Goal: Understand process/instructions: Learn how to perform a task or action

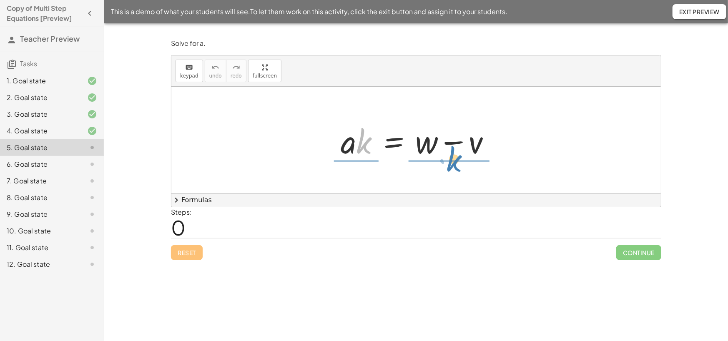
drag, startPoint x: 364, startPoint y: 147, endPoint x: 454, endPoint y: 165, distance: 92.2
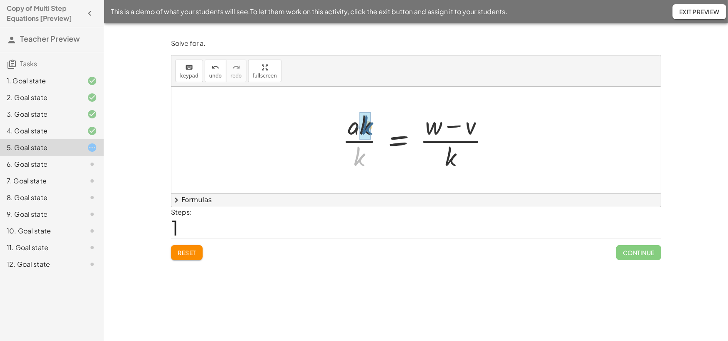
drag, startPoint x: 362, startPoint y: 163, endPoint x: 371, endPoint y: 132, distance: 32.9
click at [371, 132] on div at bounding box center [419, 140] width 162 height 64
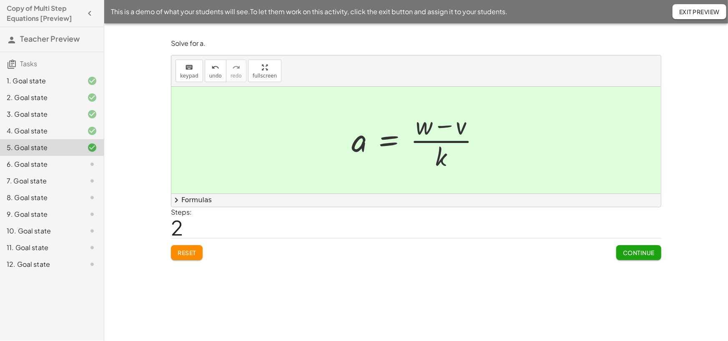
click at [636, 256] on span "Continue" at bounding box center [639, 253] width 32 height 8
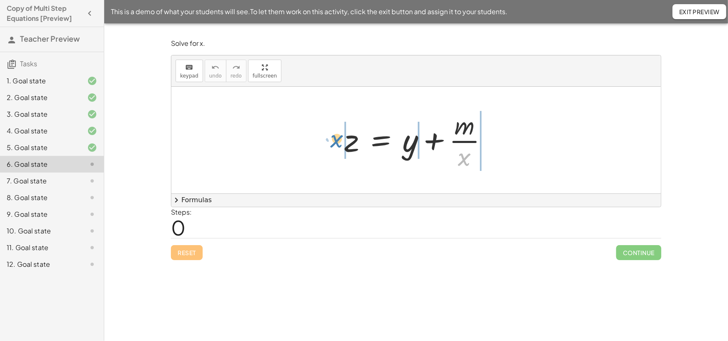
drag, startPoint x: 465, startPoint y: 167, endPoint x: 337, endPoint y: 148, distance: 128.8
click at [337, 148] on div "· x z = + y + · m · x" at bounding box center [416, 140] width 169 height 68
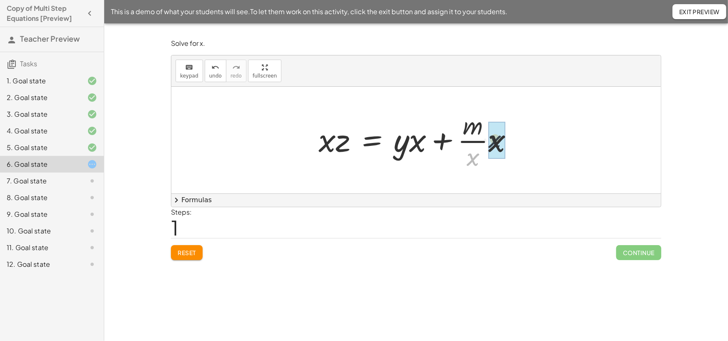
drag, startPoint x: 473, startPoint y: 165, endPoint x: 486, endPoint y: 153, distance: 17.4
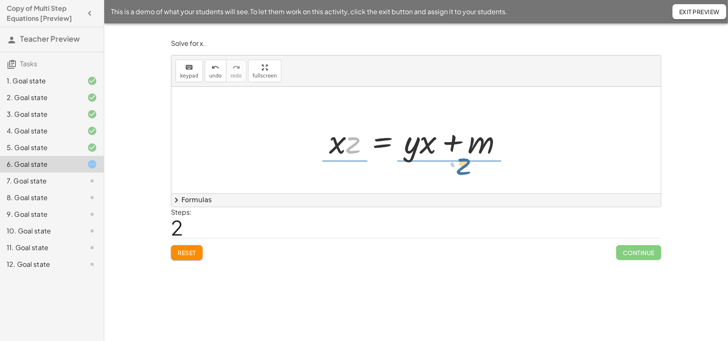
drag, startPoint x: 355, startPoint y: 153, endPoint x: 470, endPoint y: 168, distance: 116.8
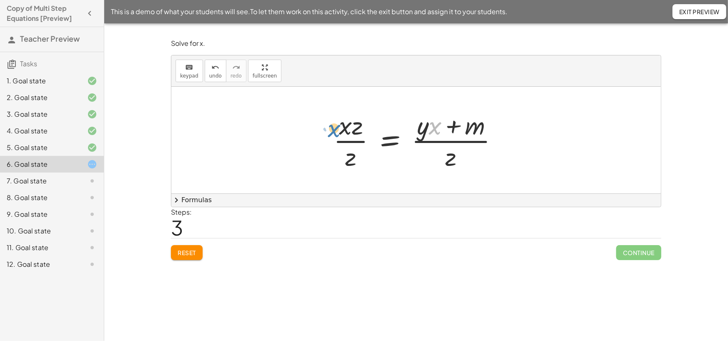
drag, startPoint x: 437, startPoint y: 131, endPoint x: 335, endPoint y: 133, distance: 101.3
click at [335, 133] on div at bounding box center [419, 140] width 180 height 64
drag, startPoint x: 433, startPoint y: 132, endPoint x: 392, endPoint y: 141, distance: 42.4
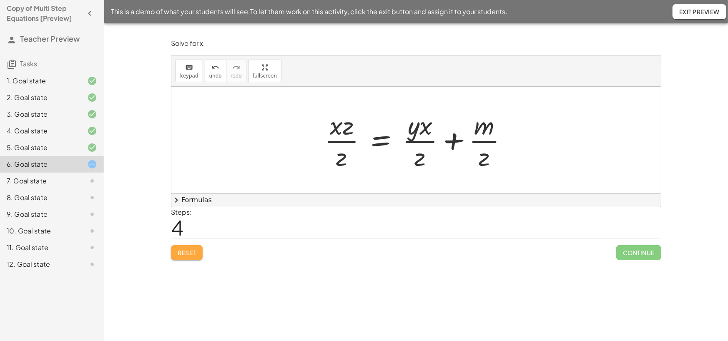
click at [193, 256] on span "Reset" at bounding box center [187, 253] width 18 height 8
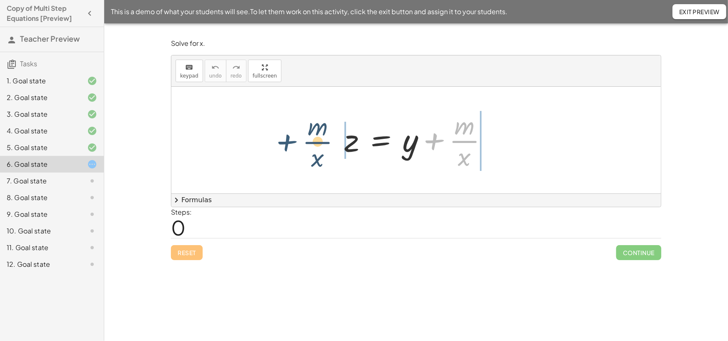
drag, startPoint x: 435, startPoint y: 145, endPoint x: 282, endPoint y: 143, distance: 153.4
click at [282, 143] on div "+ · m · x z = + y + · m · x" at bounding box center [415, 140] width 489 height 107
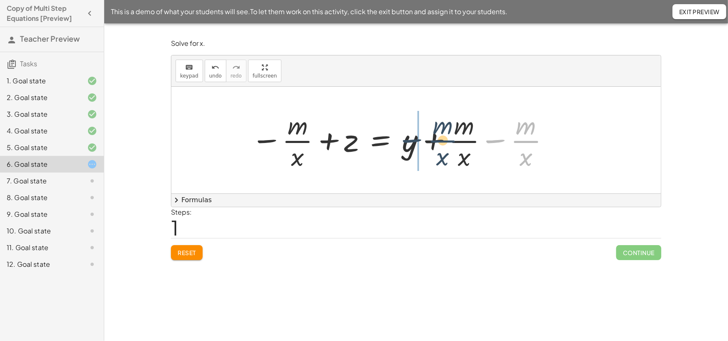
drag, startPoint x: 528, startPoint y: 146, endPoint x: 441, endPoint y: 145, distance: 86.3
click at [441, 145] on div at bounding box center [401, 140] width 308 height 64
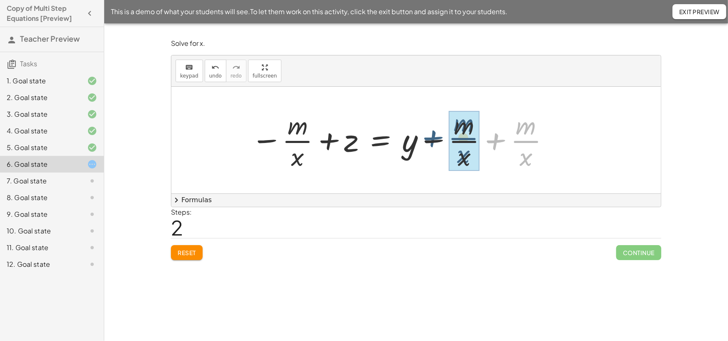
drag, startPoint x: 525, startPoint y: 145, endPoint x: 462, endPoint y: 142, distance: 63.0
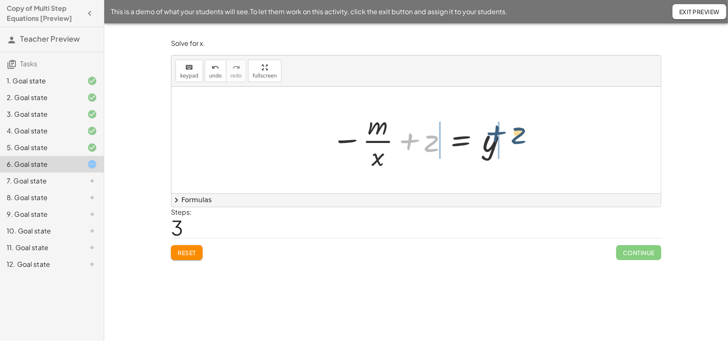
drag, startPoint x: 411, startPoint y: 142, endPoint x: 503, endPoint y: 134, distance: 92.9
click at [503, 134] on div at bounding box center [419, 140] width 184 height 64
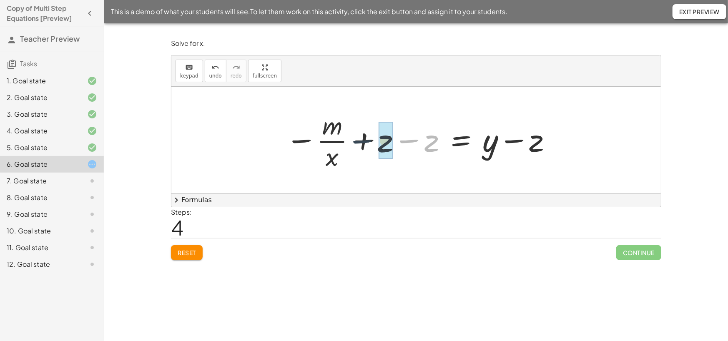
drag, startPoint x: 415, startPoint y: 144, endPoint x: 368, endPoint y: 145, distance: 47.5
click at [368, 145] on div at bounding box center [418, 140] width 275 height 64
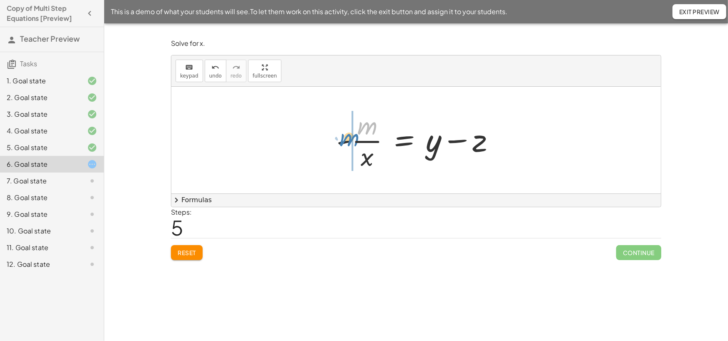
drag, startPoint x: 367, startPoint y: 132, endPoint x: 347, endPoint y: 144, distance: 23.0
click at [347, 144] on div at bounding box center [419, 140] width 174 height 64
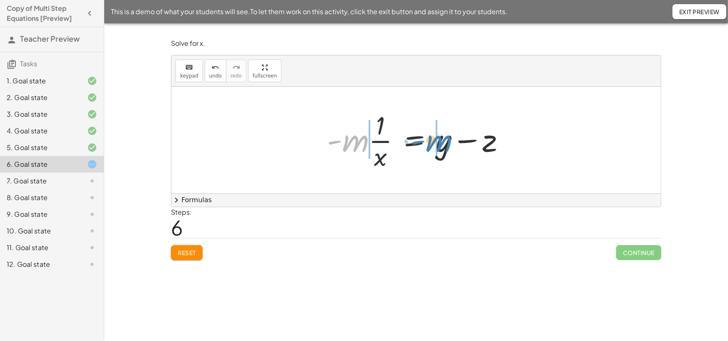
drag, startPoint x: 347, startPoint y: 148, endPoint x: 430, endPoint y: 148, distance: 83.3
click at [430, 148] on div at bounding box center [419, 140] width 193 height 64
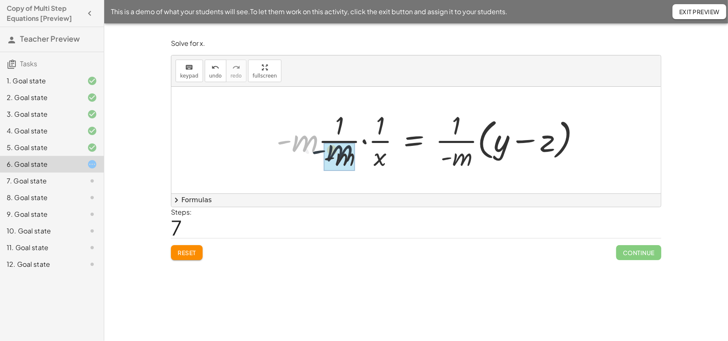
drag, startPoint x: 300, startPoint y: 147, endPoint x: 339, endPoint y: 158, distance: 40.9
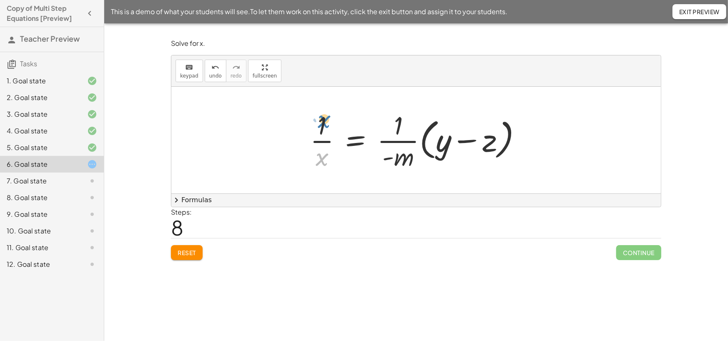
drag, startPoint x: 322, startPoint y: 164, endPoint x: 324, endPoint y: 126, distance: 38.4
click at [324, 126] on div at bounding box center [419, 140] width 227 height 64
drag, startPoint x: 325, startPoint y: 128, endPoint x: 327, endPoint y: 177, distance: 48.8
drag, startPoint x: 321, startPoint y: 158, endPoint x: 526, endPoint y: 134, distance: 206.9
click at [526, 134] on div at bounding box center [419, 140] width 227 height 64
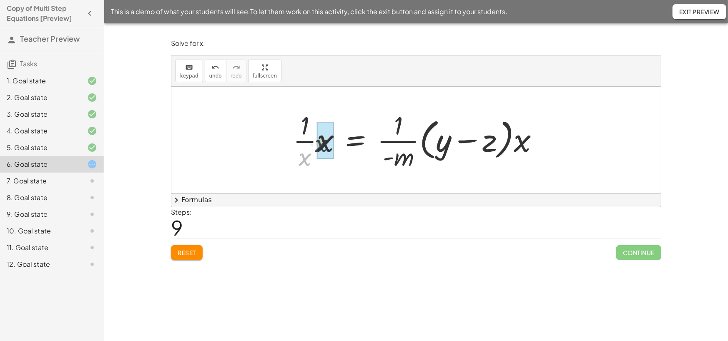
drag, startPoint x: 304, startPoint y: 162, endPoint x: 321, endPoint y: 148, distance: 21.9
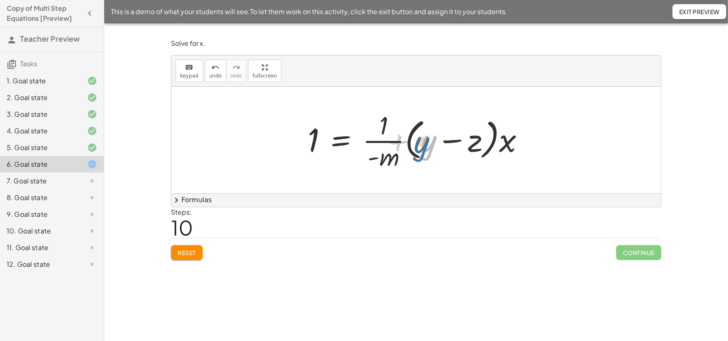
click at [434, 141] on div at bounding box center [418, 140] width 231 height 64
click at [375, 128] on div at bounding box center [418, 140] width 231 height 64
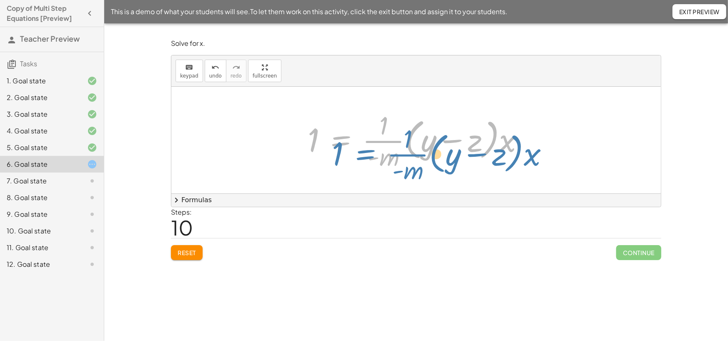
drag, startPoint x: 356, startPoint y: 123, endPoint x: 375, endPoint y: 110, distance: 23.3
click at [376, 120] on div at bounding box center [418, 140] width 231 height 64
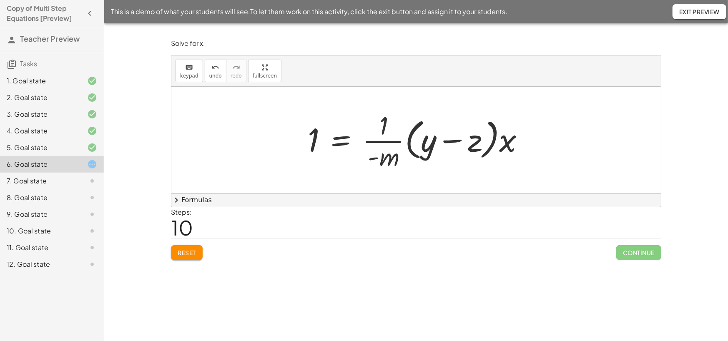
click at [188, 256] on span "Reset" at bounding box center [187, 253] width 18 height 8
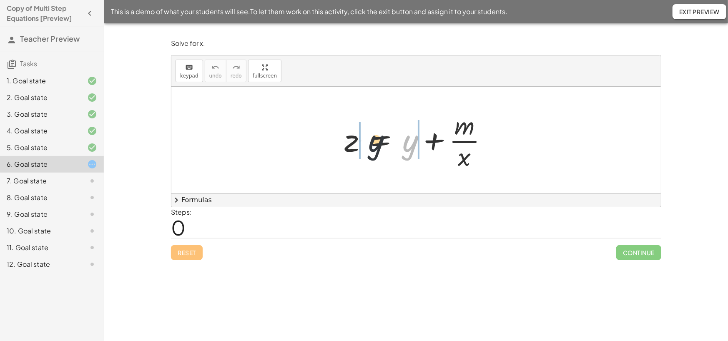
drag, startPoint x: 413, startPoint y: 145, endPoint x: 365, endPoint y: 142, distance: 47.2
click at [366, 143] on div at bounding box center [419, 140] width 158 height 64
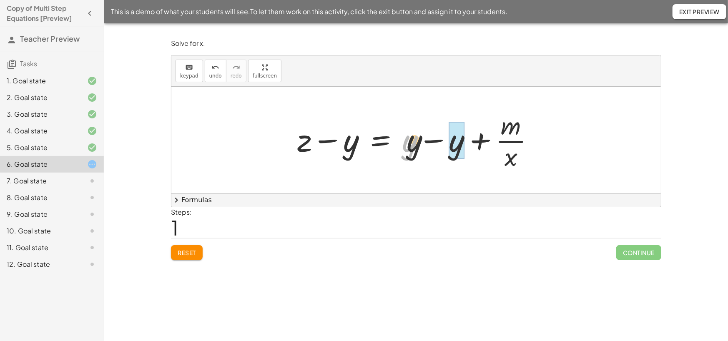
drag, startPoint x: 408, startPoint y: 147, endPoint x: 465, endPoint y: 143, distance: 57.2
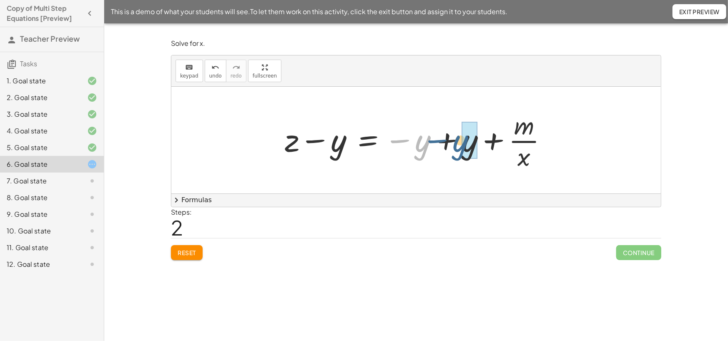
drag, startPoint x: 420, startPoint y: 150, endPoint x: 458, endPoint y: 150, distance: 38.8
click at [458, 150] on div at bounding box center [419, 140] width 278 height 64
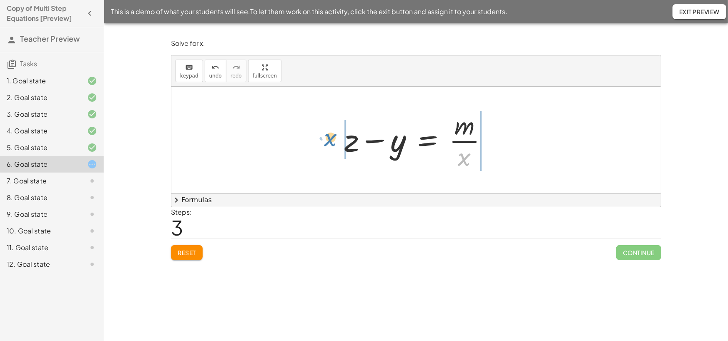
drag, startPoint x: 463, startPoint y: 163, endPoint x: 329, endPoint y: 143, distance: 135.2
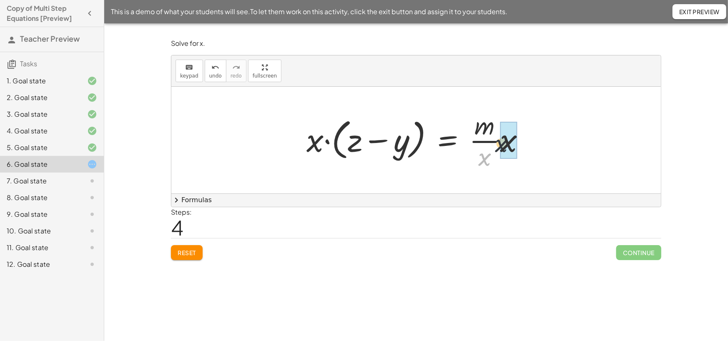
drag, startPoint x: 483, startPoint y: 164, endPoint x: 504, endPoint y: 148, distance: 26.1
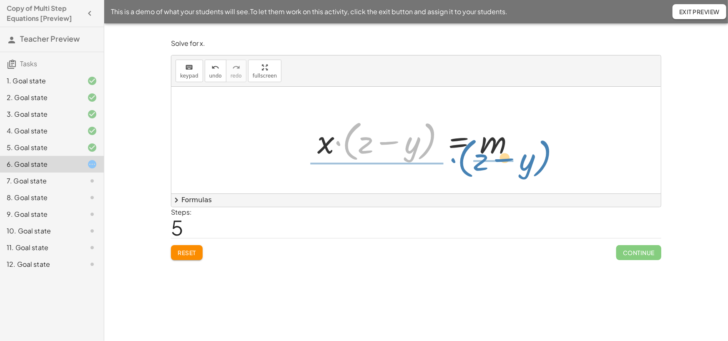
drag, startPoint x: 348, startPoint y: 153, endPoint x: 463, endPoint y: 170, distance: 116.3
click at [463, 170] on div "z = + y + · m · x + z − y = + y − y + · m · x + z − y = − y + y + · m · x + z −…" at bounding box center [415, 140] width 489 height 107
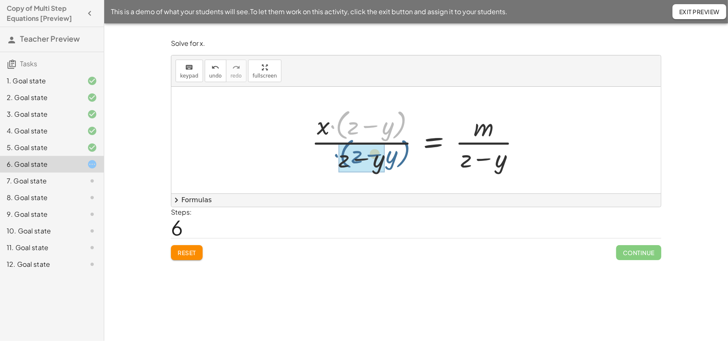
drag, startPoint x: 339, startPoint y: 128, endPoint x: 342, endPoint y: 158, distance: 29.7
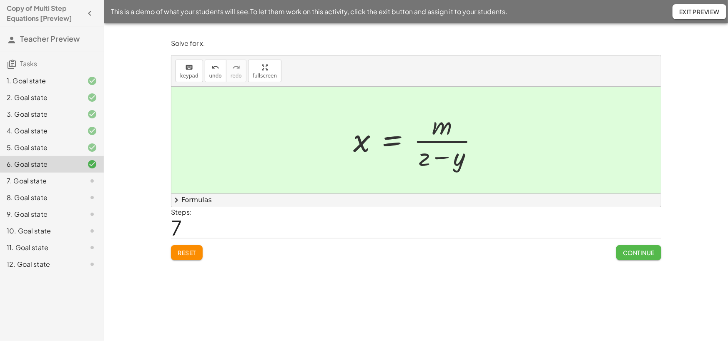
click at [637, 256] on span "Continue" at bounding box center [639, 253] width 32 height 8
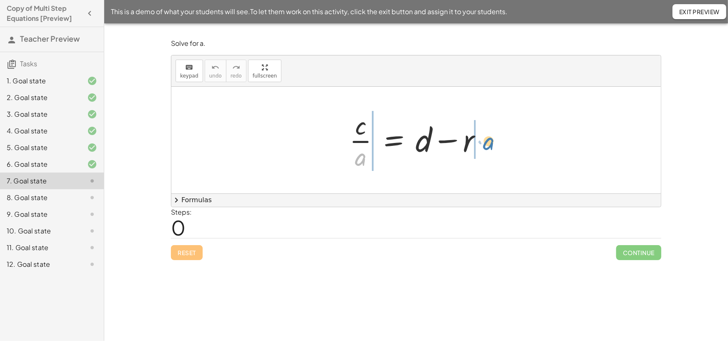
drag, startPoint x: 361, startPoint y: 166, endPoint x: 490, endPoint y: 150, distance: 129.7
click at [490, 150] on div at bounding box center [419, 140] width 148 height 64
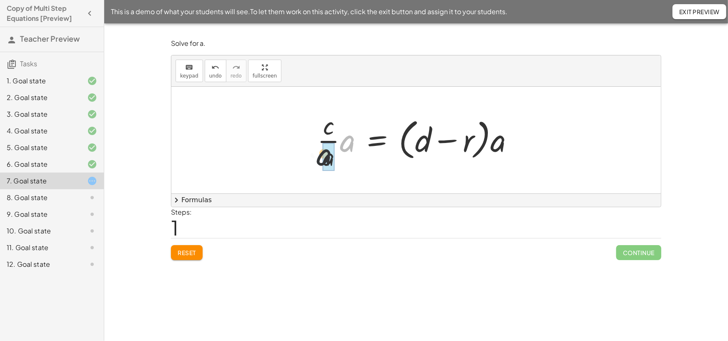
drag, startPoint x: 349, startPoint y: 152, endPoint x: 335, endPoint y: 162, distance: 17.3
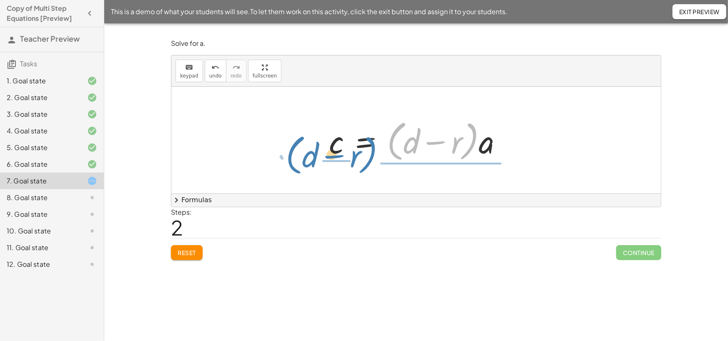
drag, startPoint x: 463, startPoint y: 158, endPoint x: 361, endPoint y: 172, distance: 102.2
click at [361, 172] on div "· c · a = + d − r · · c · a · a = · ( + d − r ) · a · ( + d − r ) c = + d − r ·…" at bounding box center [415, 140] width 489 height 107
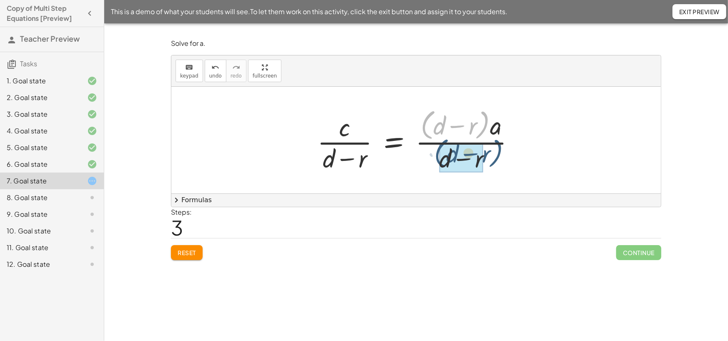
drag, startPoint x: 423, startPoint y: 133, endPoint x: 437, endPoint y: 162, distance: 31.3
click at [437, 162] on div at bounding box center [419, 140] width 213 height 68
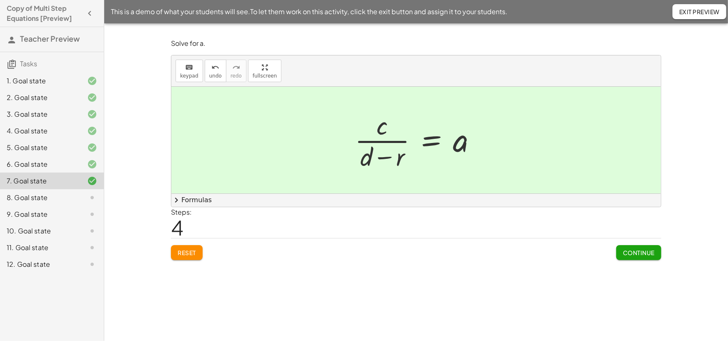
click at [641, 256] on span "Continue" at bounding box center [639, 253] width 32 height 8
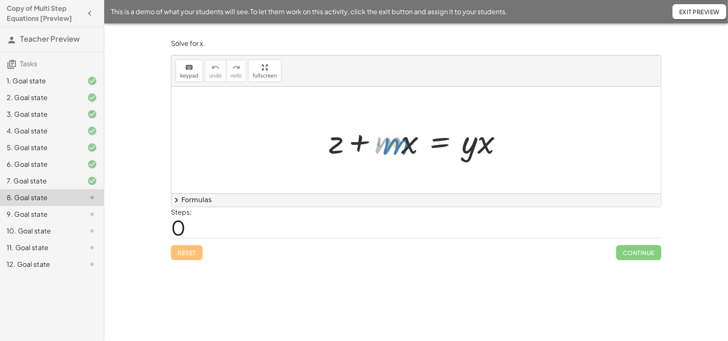
click at [396, 146] on div at bounding box center [419, 140] width 188 height 43
drag, startPoint x: 401, startPoint y: 147, endPoint x: 395, endPoint y: 143, distance: 7.8
click at [395, 143] on div at bounding box center [419, 140] width 188 height 43
drag, startPoint x: 394, startPoint y: 143, endPoint x: 391, endPoint y: 139, distance: 4.4
click at [391, 139] on div at bounding box center [419, 140] width 188 height 43
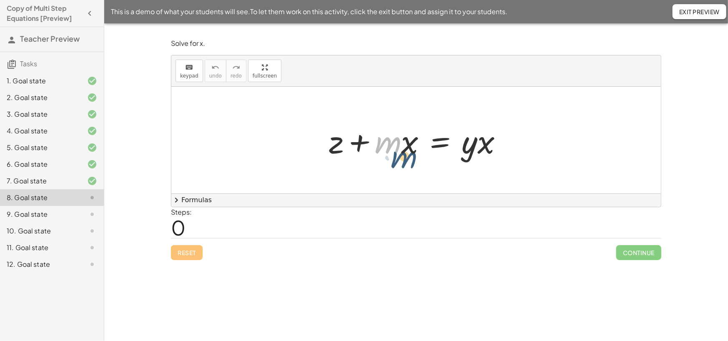
click at [383, 137] on div at bounding box center [419, 140] width 188 height 43
drag, startPoint x: 378, startPoint y: 117, endPoint x: 413, endPoint y: 156, distance: 52.5
click at [413, 156] on div "+ z + · m · x = · y · x" at bounding box center [415, 140] width 489 height 107
drag, startPoint x: 464, startPoint y: 138, endPoint x: 468, endPoint y: 137, distance: 4.7
click at [469, 139] on div at bounding box center [419, 140] width 188 height 43
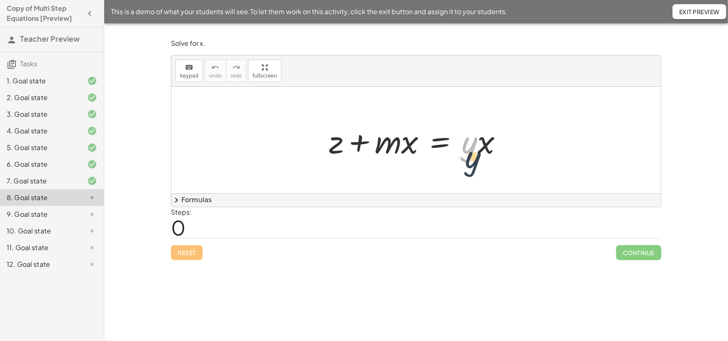
drag, startPoint x: 476, startPoint y: 146, endPoint x: 474, endPoint y: 140, distance: 6.7
click at [475, 148] on div at bounding box center [419, 140] width 188 height 43
drag, startPoint x: 479, startPoint y: 148, endPoint x: 484, endPoint y: 148, distance: 4.6
click at [484, 150] on div at bounding box center [419, 140] width 188 height 43
drag, startPoint x: 337, startPoint y: 149, endPoint x: 535, endPoint y: 154, distance: 198.4
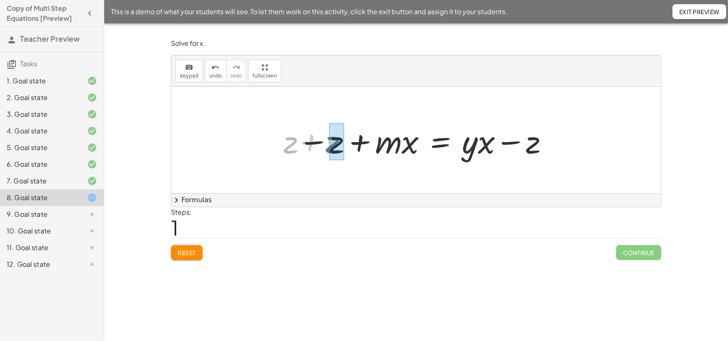
drag, startPoint x: 292, startPoint y: 148, endPoint x: 335, endPoint y: 147, distance: 43.3
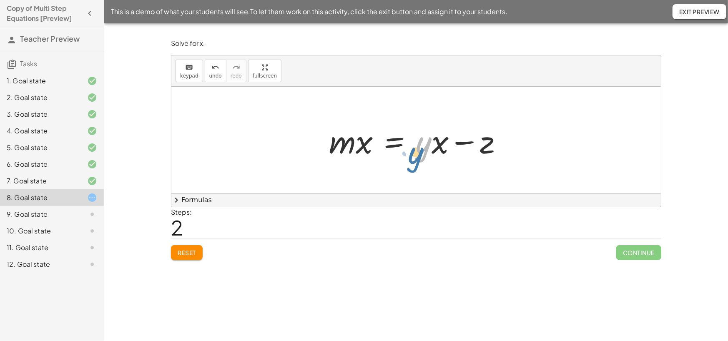
drag, startPoint x: 431, startPoint y: 147, endPoint x: 424, endPoint y: 149, distance: 7.4
click at [423, 154] on div at bounding box center [419, 140] width 188 height 43
drag, startPoint x: 435, startPoint y: 149, endPoint x: 417, endPoint y: 149, distance: 18.8
click at [413, 160] on div at bounding box center [419, 140] width 188 height 43
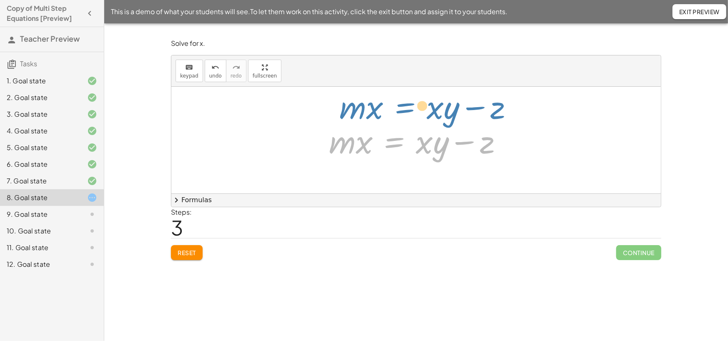
drag, startPoint x: 411, startPoint y: 132, endPoint x: 424, endPoint y: 85, distance: 48.8
click at [424, 85] on div "keyboard keypad undo undo redo redo fullscreen + z + · m · x = · y · x + z − z …" at bounding box center [415, 130] width 489 height 151
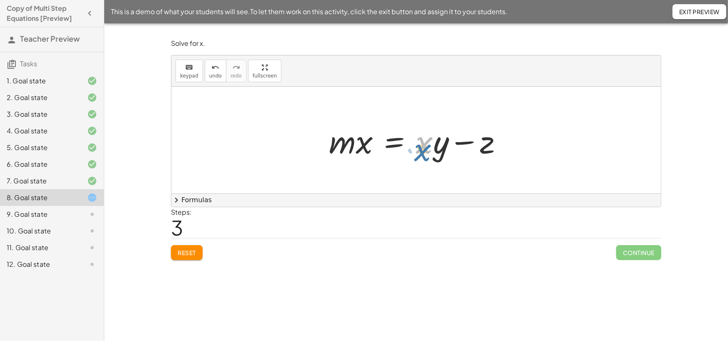
click at [433, 145] on div at bounding box center [419, 140] width 188 height 43
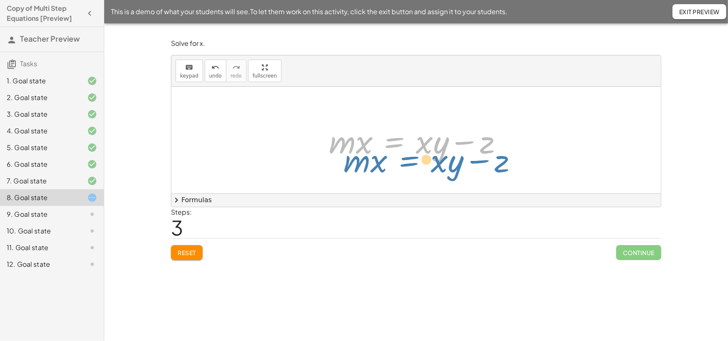
drag, startPoint x: 408, startPoint y: 134, endPoint x: 412, endPoint y: 123, distance: 11.4
click at [411, 125] on div at bounding box center [419, 140] width 188 height 43
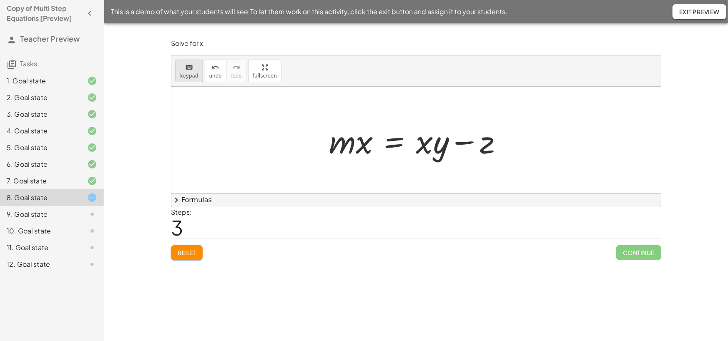
click at [188, 73] on icon "keyboard" at bounding box center [189, 68] width 8 height 10
click at [432, 148] on div at bounding box center [432, 141] width 33 height 39
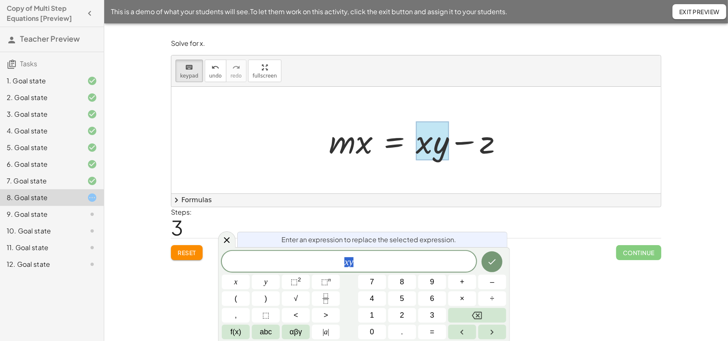
click at [368, 255] on div "x y" at bounding box center [349, 261] width 254 height 21
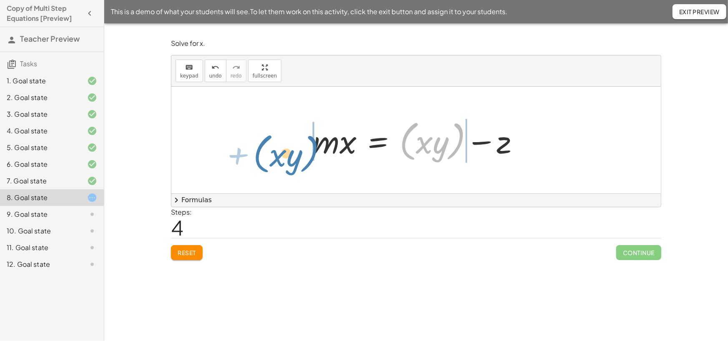
drag, startPoint x: 458, startPoint y: 150, endPoint x: 311, endPoint y: 163, distance: 147.2
click at [311, 163] on div at bounding box center [418, 140] width 221 height 48
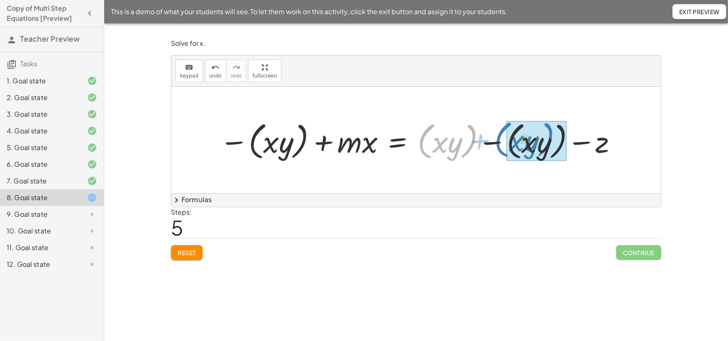
drag, startPoint x: 468, startPoint y: 152, endPoint x: 545, endPoint y: 150, distance: 77.1
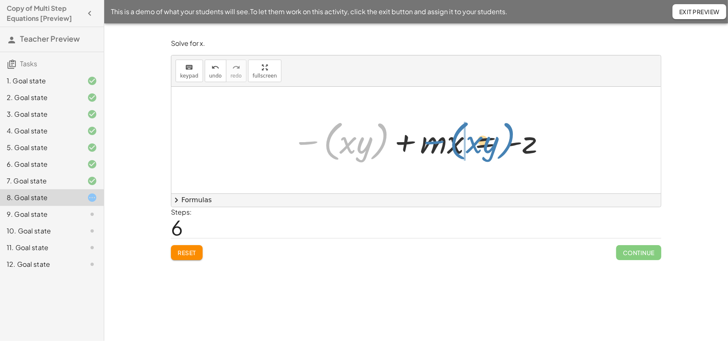
drag, startPoint x: 383, startPoint y: 147, endPoint x: 509, endPoint y: 146, distance: 126.7
click at [509, 146] on div at bounding box center [419, 140] width 262 height 48
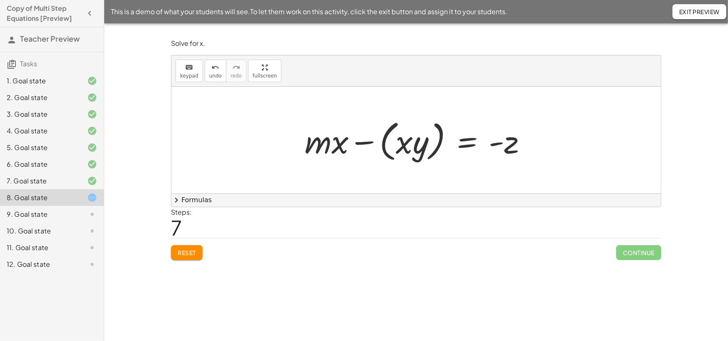
click at [385, 150] on div at bounding box center [418, 140] width 237 height 48
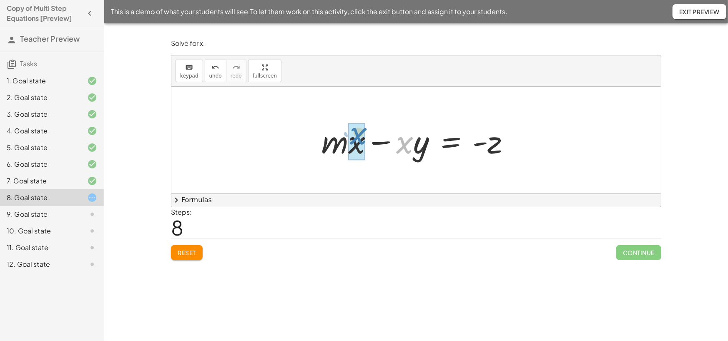
drag, startPoint x: 403, startPoint y: 149, endPoint x: 366, endPoint y: 140, distance: 38.4
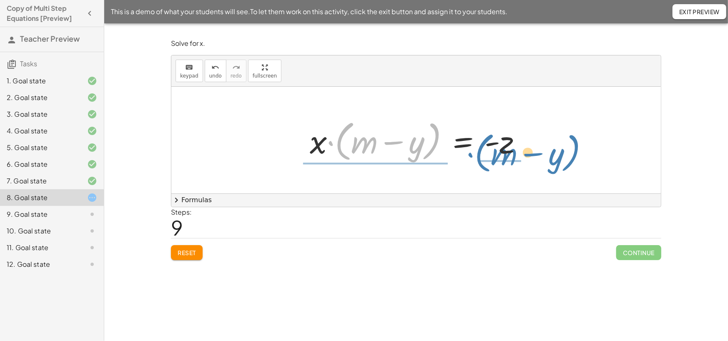
drag, startPoint x: 344, startPoint y: 161, endPoint x: 484, endPoint y: 173, distance: 140.1
click at [484, 173] on div "+ z + · m · x = · y · x + z − z + · m · x = + · y · x − z + 0 + · m · x = + · y…" at bounding box center [415, 140] width 489 height 107
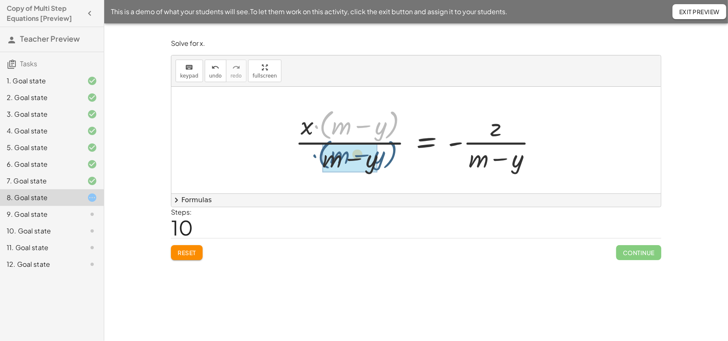
drag, startPoint x: 326, startPoint y: 137, endPoint x: 324, endPoint y: 166, distance: 29.7
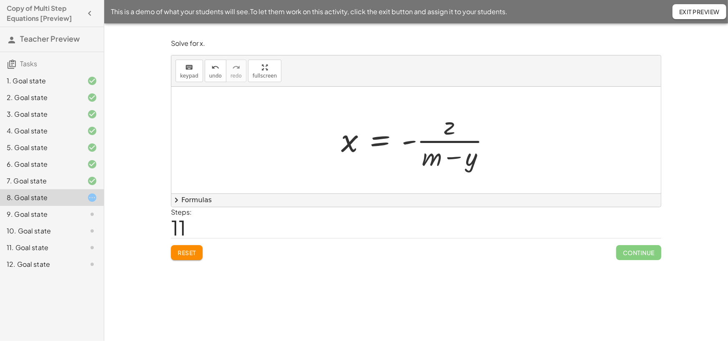
click at [92, 203] on icon at bounding box center [92, 198] width 10 height 10
drag, startPoint x: 412, startPoint y: 148, endPoint x: 436, endPoint y: 132, distance: 29.5
click at [436, 132] on div at bounding box center [419, 140] width 165 height 64
drag, startPoint x: 408, startPoint y: 148, endPoint x: 434, endPoint y: 171, distance: 35.1
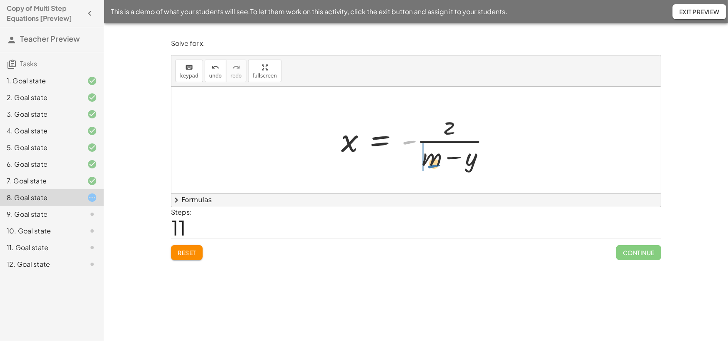
click at [434, 171] on div at bounding box center [419, 140] width 165 height 64
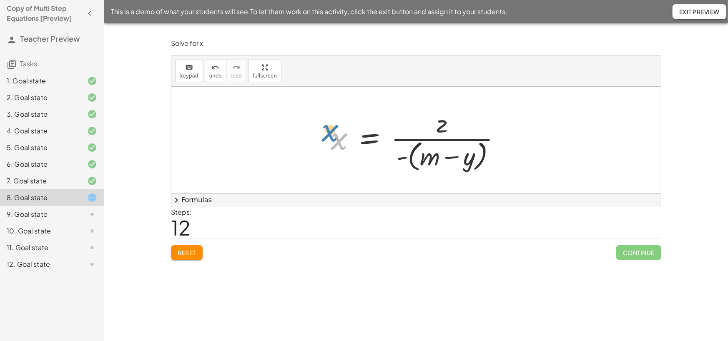
drag, startPoint x: 338, startPoint y: 149, endPoint x: 332, endPoint y: 142, distance: 9.3
click at [332, 142] on div at bounding box center [418, 140] width 185 height 68
drag, startPoint x: 405, startPoint y: 158, endPoint x: 391, endPoint y: 143, distance: 19.7
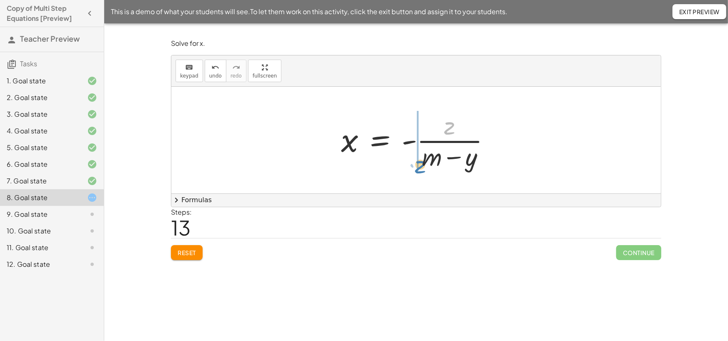
drag, startPoint x: 450, startPoint y: 136, endPoint x: 421, endPoint y: 175, distance: 48.5
click at [421, 172] on div at bounding box center [419, 140] width 165 height 64
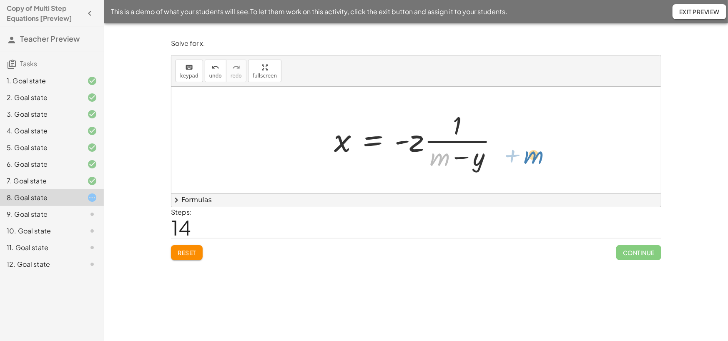
drag, startPoint x: 441, startPoint y: 163, endPoint x: 539, endPoint y: 164, distance: 97.9
drag, startPoint x: 478, startPoint y: 160, endPoint x: 530, endPoint y: 163, distance: 52.6
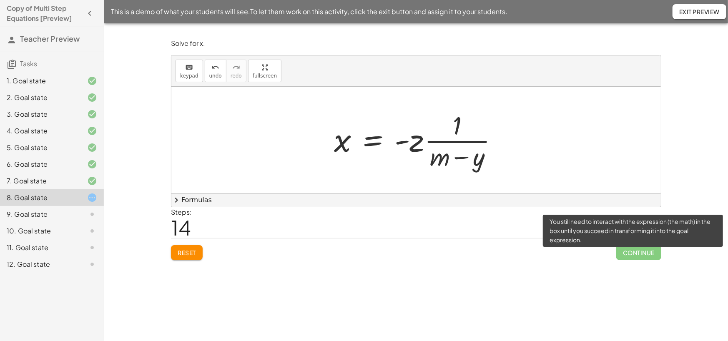
click at [638, 260] on span "Continue" at bounding box center [638, 252] width 45 height 15
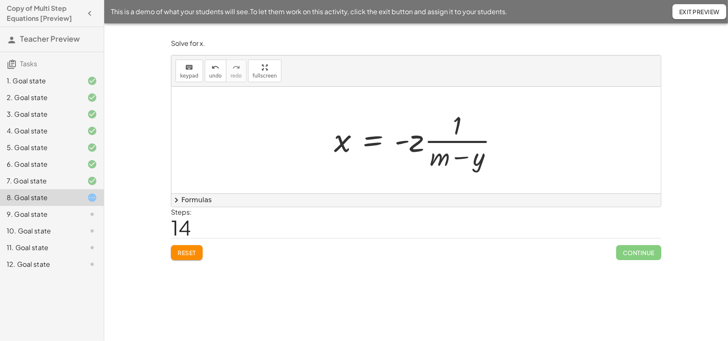
click at [184, 203] on button "chevron_right Formulas" at bounding box center [415, 199] width 489 height 13
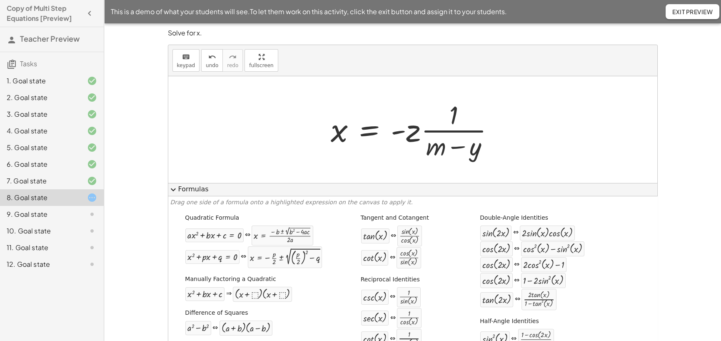
click at [179, 190] on button "expand_more Formulas" at bounding box center [412, 189] width 489 height 13
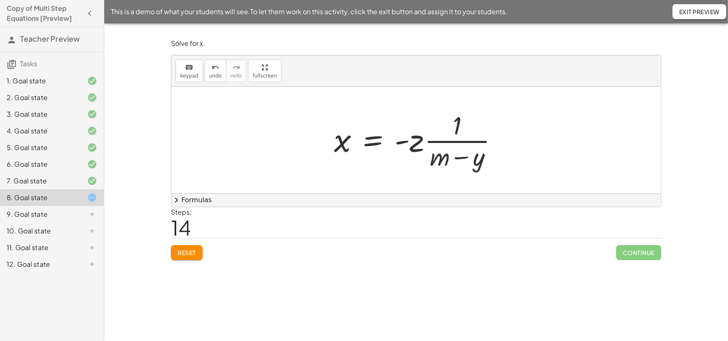
click at [196, 256] on span "Reset" at bounding box center [187, 253] width 18 height 8
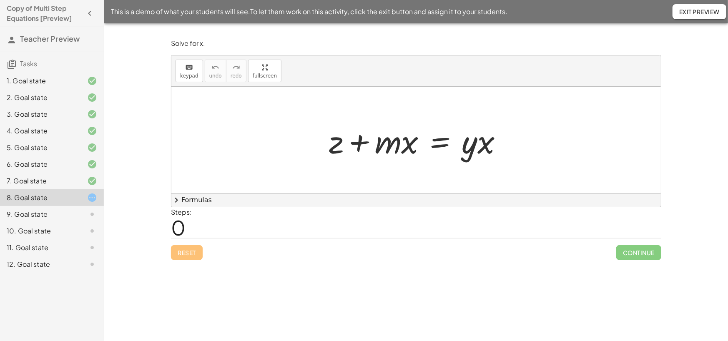
click at [195, 203] on button "chevron_right Formulas" at bounding box center [415, 199] width 489 height 13
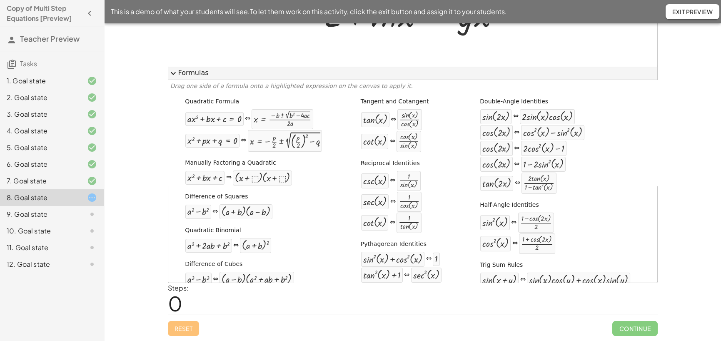
click at [295, 67] on button "expand_more Formulas" at bounding box center [412, 73] width 489 height 13
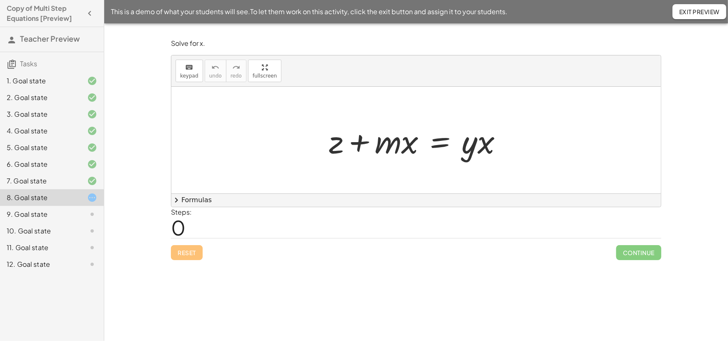
click at [30, 203] on div "8. Goal state" at bounding box center [40, 198] width 67 height 10
click at [88, 203] on icon at bounding box center [92, 198] width 10 height 10
click at [698, 9] on span "Exit Preview" at bounding box center [699, 12] width 40 height 8
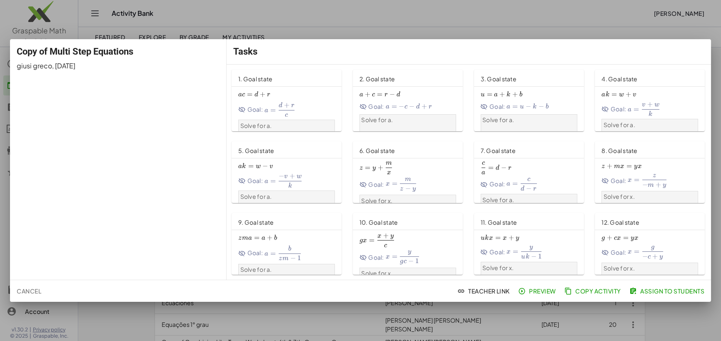
click at [602, 170] on span "z + m x = y x z+mx=yx z + m x = y x" at bounding box center [650, 166] width 97 height 9
click at [643, 182] on span "− m + y z" at bounding box center [655, 178] width 24 height 8
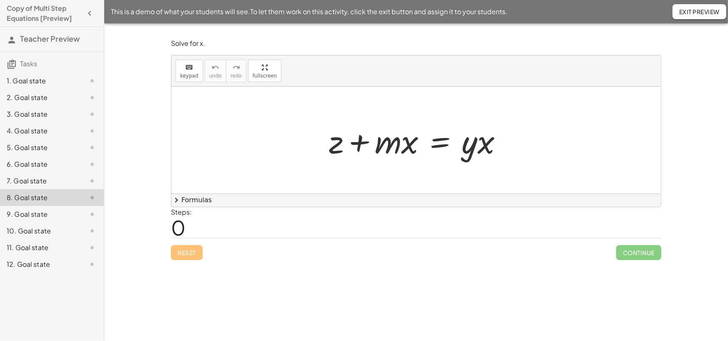
click at [393, 150] on div at bounding box center [419, 140] width 188 height 43
click at [191, 76] on span "keypad" at bounding box center [189, 76] width 18 height 6
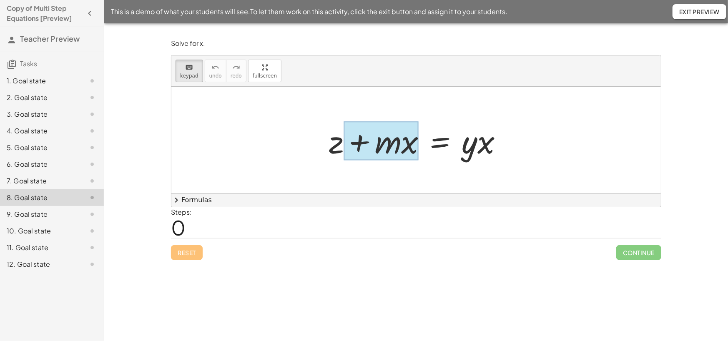
click at [403, 146] on div at bounding box center [380, 141] width 75 height 39
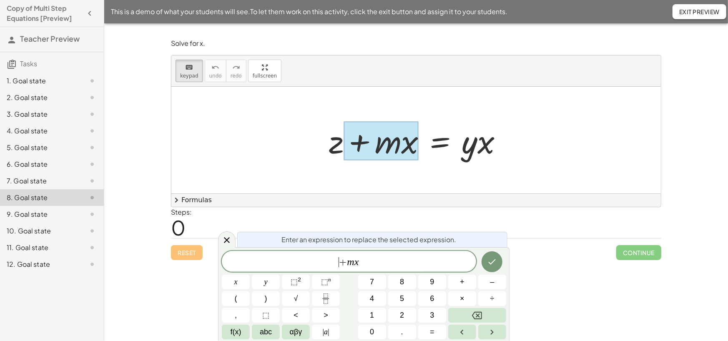
click at [348, 260] on var "m" at bounding box center [350, 261] width 7 height 11
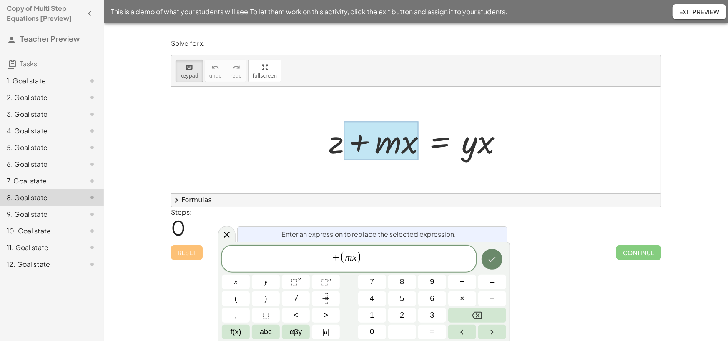
click at [498, 260] on button "Done" at bounding box center [491, 259] width 21 height 21
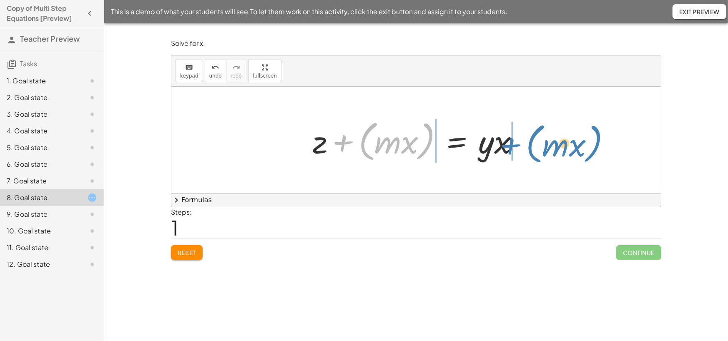
drag, startPoint x: 366, startPoint y: 156, endPoint x: 534, endPoint y: 159, distance: 168.0
click at [534, 159] on div "+ z + · m · x = · y · x + ( · m · x ) + z = · y · x + ( · m · x )" at bounding box center [415, 140] width 489 height 107
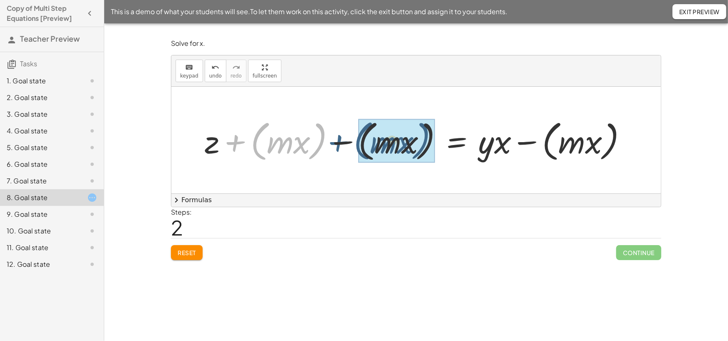
drag, startPoint x: 253, startPoint y: 149, endPoint x: 359, endPoint y: 148, distance: 106.3
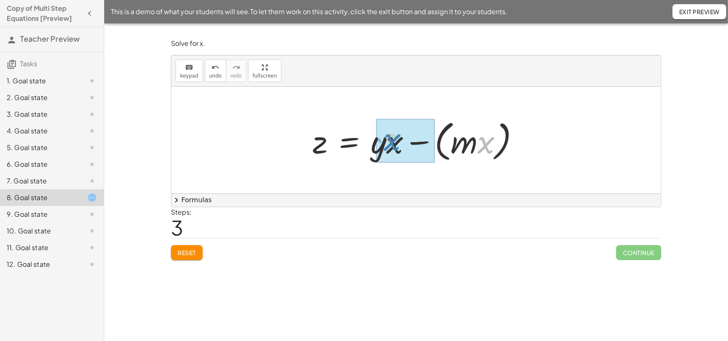
drag, startPoint x: 488, startPoint y: 152, endPoint x: 394, endPoint y: 149, distance: 93.8
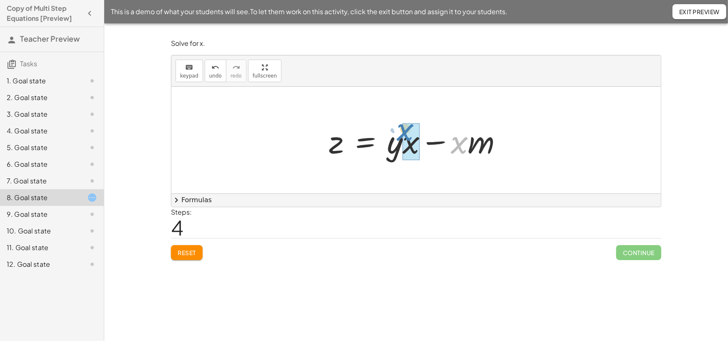
drag, startPoint x: 458, startPoint y: 149, endPoint x: 404, endPoint y: 136, distance: 55.2
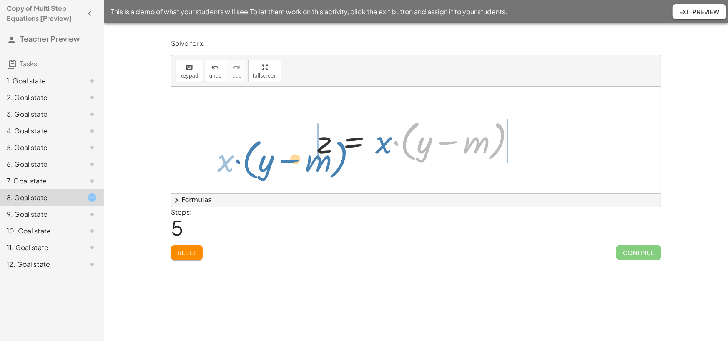
drag, startPoint x: 408, startPoint y: 156, endPoint x: 249, endPoint y: 175, distance: 159.4
click at [249, 175] on div "+ z + · m · x = · y · x + z + ( · m · x ) = · y · x + z + ( · m · x ) − ( · m ·…" at bounding box center [415, 140] width 489 height 107
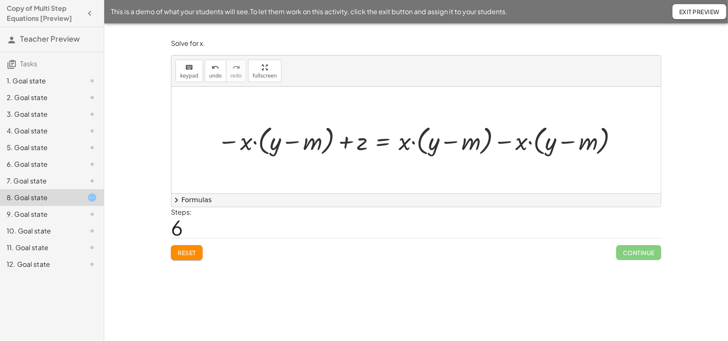
click at [188, 256] on span "Reset" at bounding box center [187, 253] width 18 height 8
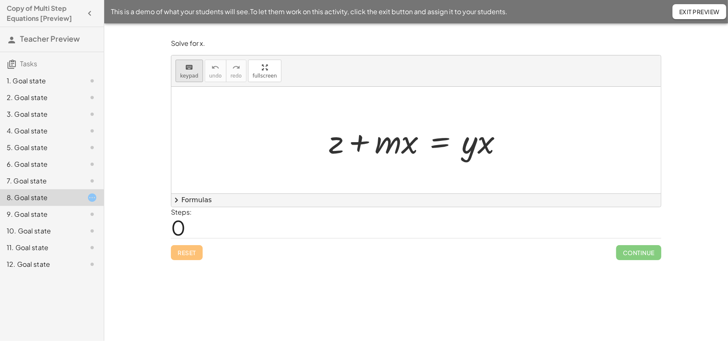
click at [184, 79] on span "keypad" at bounding box center [189, 76] width 18 height 6
click at [476, 150] on div at bounding box center [477, 141] width 33 height 39
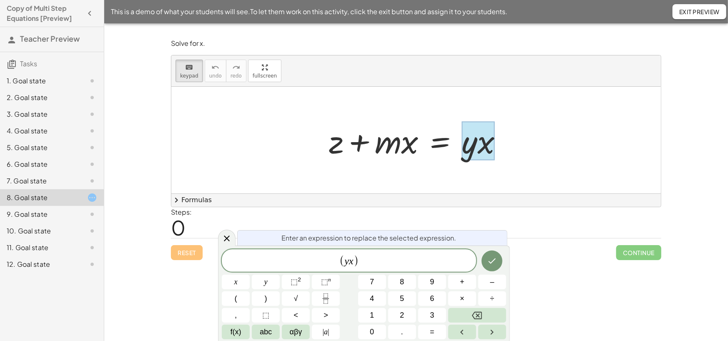
drag, startPoint x: 478, startPoint y: 149, endPoint x: 472, endPoint y: 183, distance: 34.4
click at [465, 178] on div "+ z + · m · x = · y · x" at bounding box center [415, 140] width 489 height 107
click at [491, 257] on icon "Done" at bounding box center [492, 261] width 10 height 10
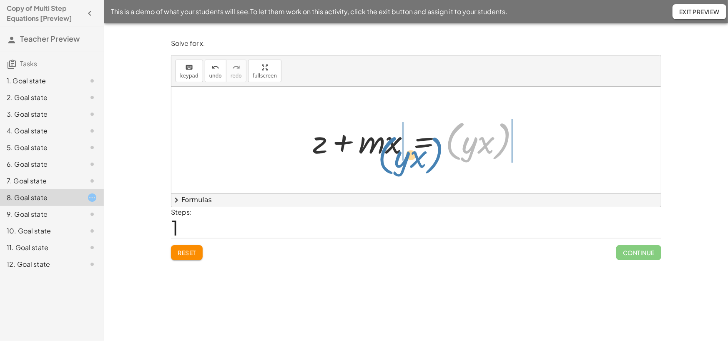
drag, startPoint x: 459, startPoint y: 160, endPoint x: 391, endPoint y: 175, distance: 69.0
click at [391, 175] on div "+ z + · m · x = · y · x ( · y · x ) + z + · m · x = ( · y · x )" at bounding box center [415, 140] width 489 height 107
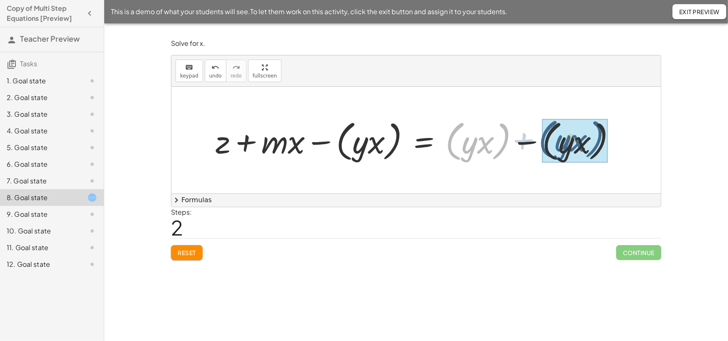
drag, startPoint x: 452, startPoint y: 159, endPoint x: 546, endPoint y: 157, distance: 93.8
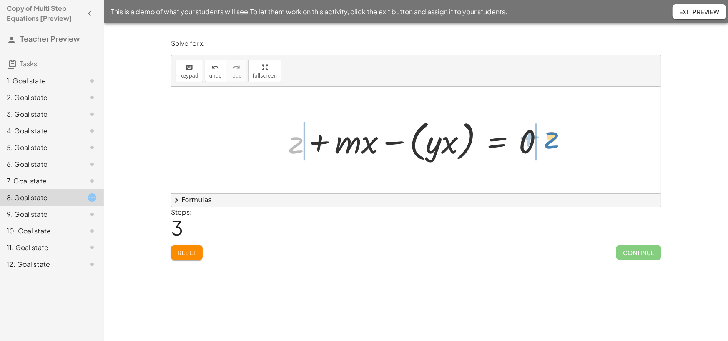
drag, startPoint x: 298, startPoint y: 155, endPoint x: 553, endPoint y: 150, distance: 255.5
click at [553, 150] on div at bounding box center [419, 140] width 269 height 48
drag, startPoint x: 249, startPoint y: 150, endPoint x: 291, endPoint y: 150, distance: 42.1
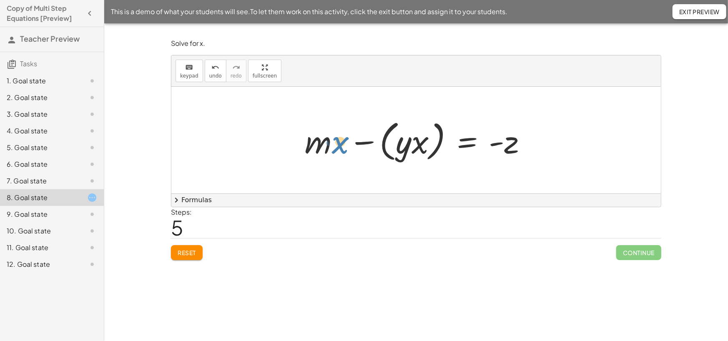
click at [341, 149] on div at bounding box center [418, 140] width 237 height 48
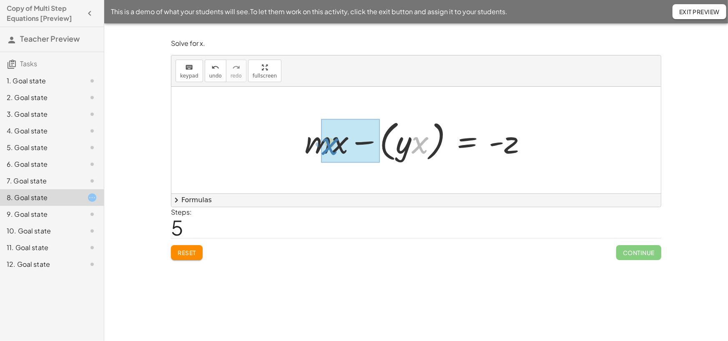
drag, startPoint x: 417, startPoint y: 145, endPoint x: 327, endPoint y: 146, distance: 90.0
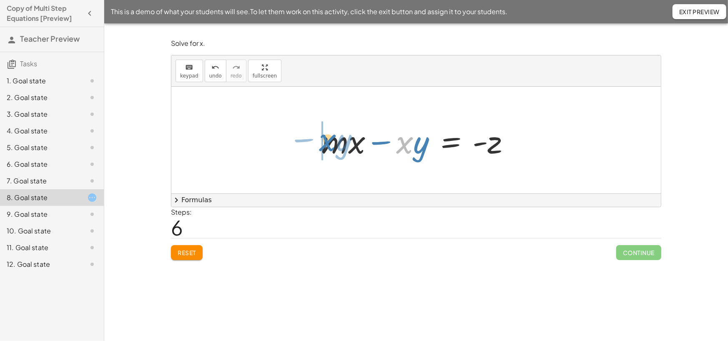
drag, startPoint x: 406, startPoint y: 148, endPoint x: 329, endPoint y: 145, distance: 77.1
click at [329, 145] on div at bounding box center [419, 140] width 204 height 43
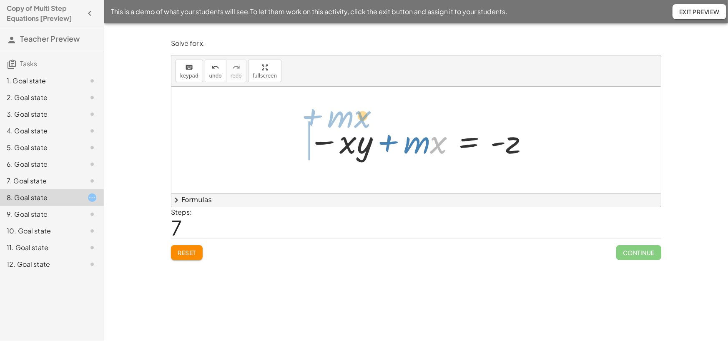
drag, startPoint x: 438, startPoint y: 148, endPoint x: 362, endPoint y: 123, distance: 80.5
click at [362, 123] on div at bounding box center [418, 140] width 229 height 43
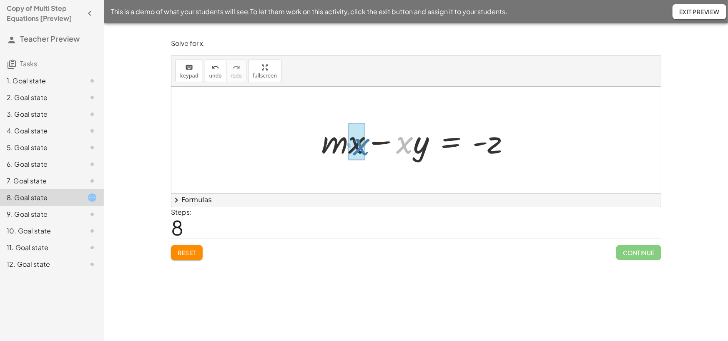
drag, startPoint x: 407, startPoint y: 152, endPoint x: 363, endPoint y: 154, distance: 43.8
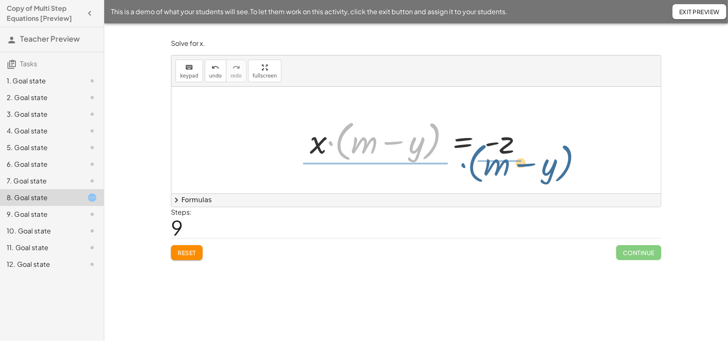
drag, startPoint x: 342, startPoint y: 157, endPoint x: 475, endPoint y: 179, distance: 134.8
click at [475, 179] on div "+ z + · m · x = · y · x + z + · m · x = ( · y · x ) + z + · m · x − ( · y · x )…" at bounding box center [415, 140] width 489 height 107
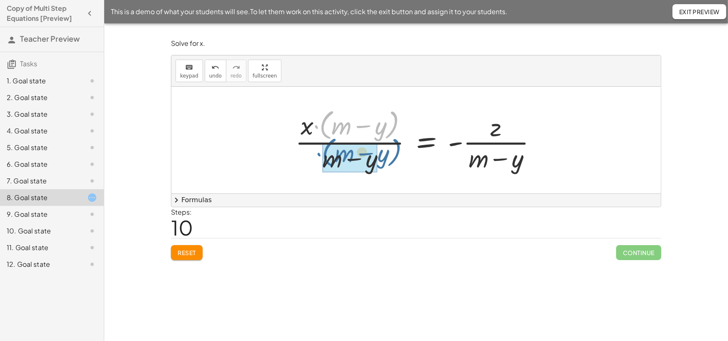
drag, startPoint x: 325, startPoint y: 139, endPoint x: 328, endPoint y: 167, distance: 28.0
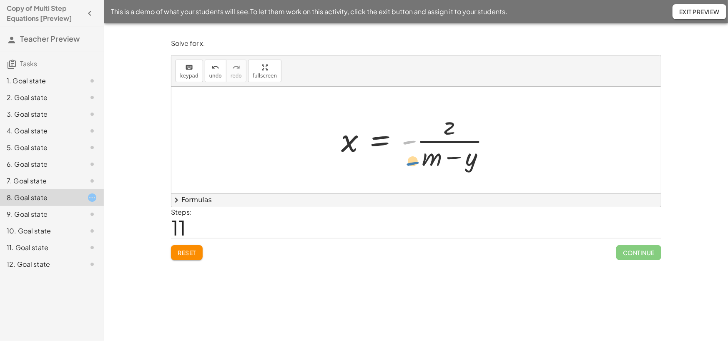
drag, startPoint x: 408, startPoint y: 145, endPoint x: 412, endPoint y: 167, distance: 21.6
click at [412, 167] on div at bounding box center [419, 140] width 165 height 64
drag, startPoint x: 405, startPoint y: 147, endPoint x: 434, endPoint y: 165, distance: 34.2
click at [434, 165] on div at bounding box center [419, 140] width 165 height 64
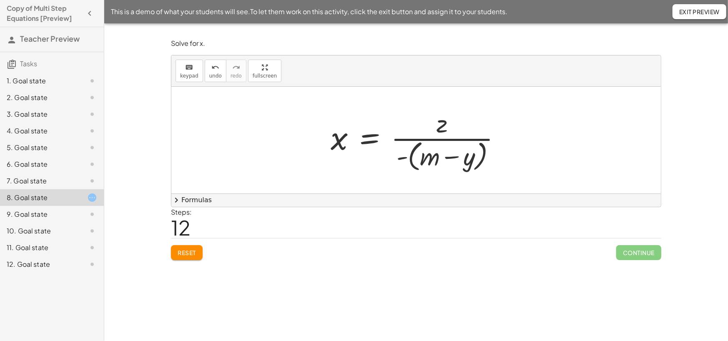
click at [463, 158] on div at bounding box center [418, 140] width 185 height 68
drag, startPoint x: 402, startPoint y: 164, endPoint x: 467, endPoint y: 169, distance: 64.8
click at [467, 169] on div at bounding box center [418, 140] width 185 height 68
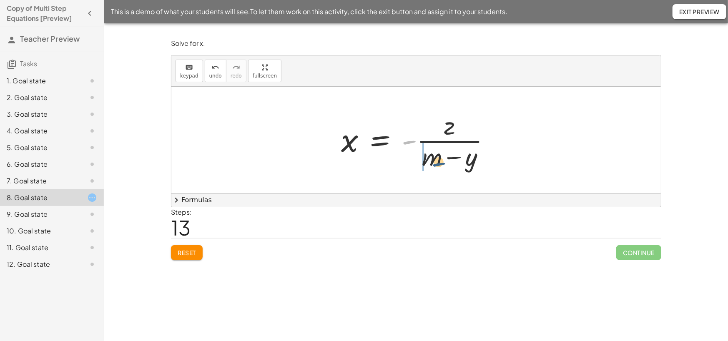
drag, startPoint x: 408, startPoint y: 146, endPoint x: 441, endPoint y: 168, distance: 40.0
click at [441, 168] on div at bounding box center [419, 140] width 165 height 64
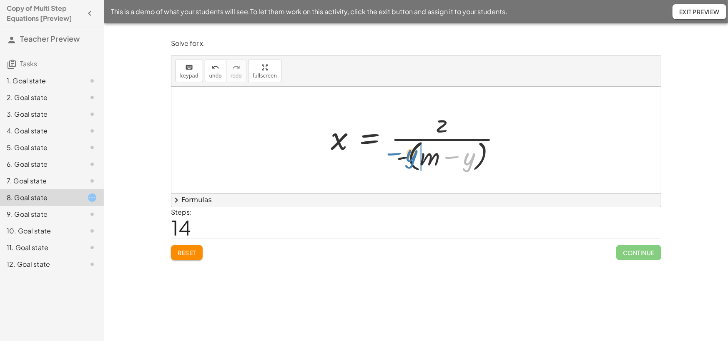
drag, startPoint x: 468, startPoint y: 162, endPoint x: 410, endPoint y: 159, distance: 57.6
click at [410, 159] on div at bounding box center [418, 140] width 185 height 68
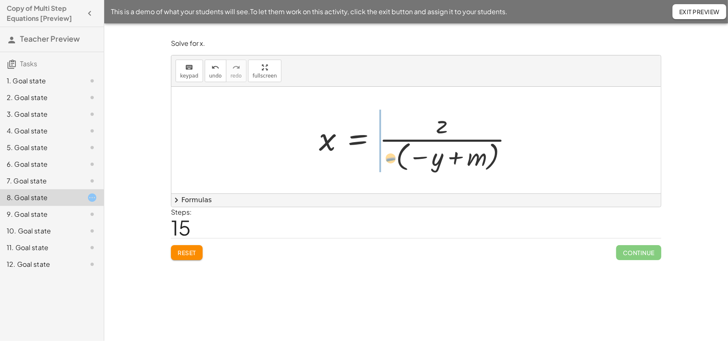
click at [391, 163] on div at bounding box center [419, 140] width 209 height 67
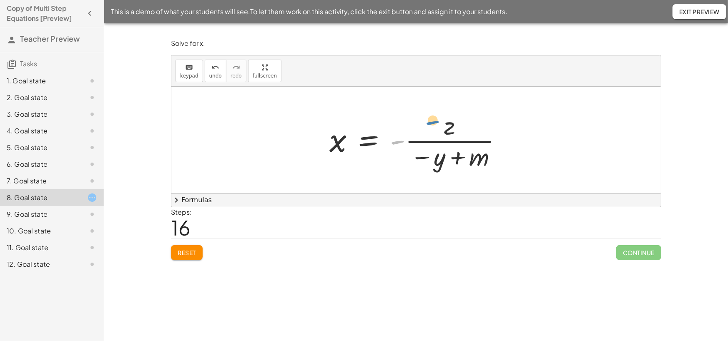
drag, startPoint x: 398, startPoint y: 145, endPoint x: 433, endPoint y: 126, distance: 40.3
click at [433, 126] on div at bounding box center [419, 140] width 188 height 64
drag, startPoint x: 395, startPoint y: 146, endPoint x: 448, endPoint y: 137, distance: 53.4
click at [448, 137] on div at bounding box center [419, 140] width 188 height 64
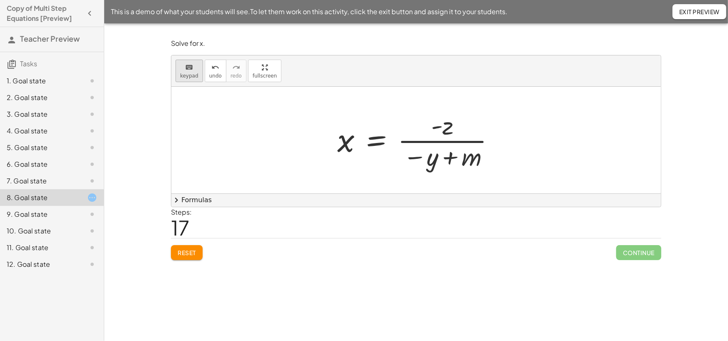
click at [188, 73] on icon "keyboard" at bounding box center [189, 68] width 8 height 10
click at [438, 143] on div at bounding box center [419, 140] width 173 height 64
click at [440, 145] on div at bounding box center [419, 140] width 173 height 64
click at [410, 147] on div at bounding box center [420, 157] width 35 height 28
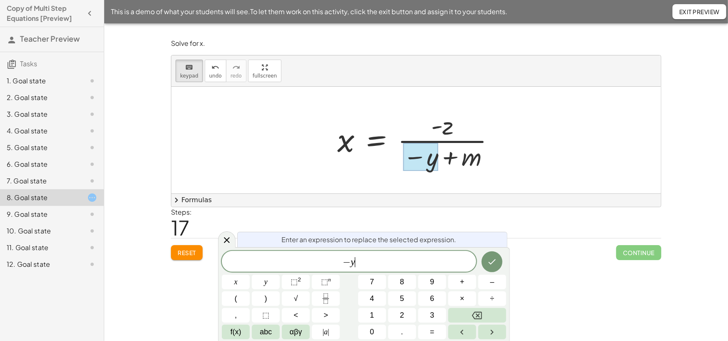
click at [377, 258] on span "− y ​" at bounding box center [349, 262] width 254 height 12
click at [433, 151] on div at bounding box center [420, 157] width 35 height 28
click at [415, 133] on div at bounding box center [419, 140] width 173 height 64
drag, startPoint x: 395, startPoint y: 119, endPoint x: 466, endPoint y: 163, distance: 82.9
click at [466, 163] on div at bounding box center [419, 140] width 173 height 64
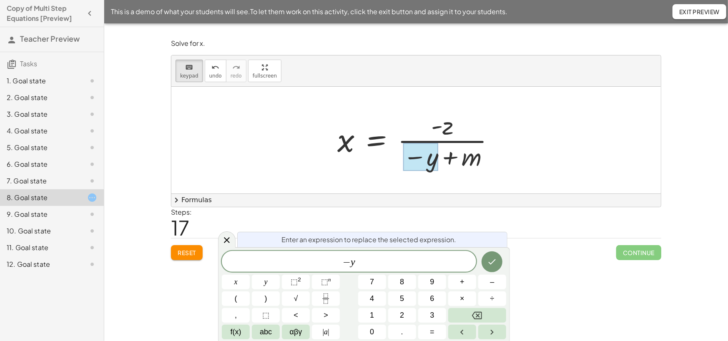
click at [465, 160] on div at bounding box center [419, 140] width 173 height 64
click at [385, 258] on span "− y" at bounding box center [349, 262] width 254 height 12
click at [493, 317] on button "Backspace" at bounding box center [477, 315] width 58 height 15
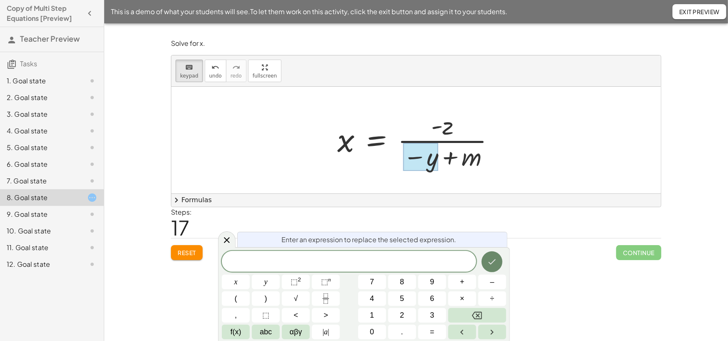
click at [496, 259] on icon "Done" at bounding box center [492, 262] width 10 height 10
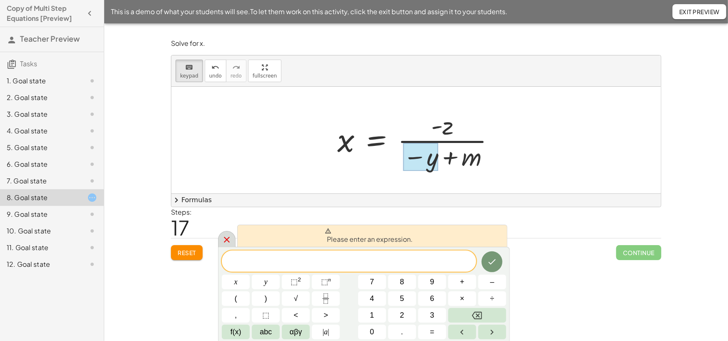
click at [230, 237] on icon at bounding box center [227, 240] width 10 height 10
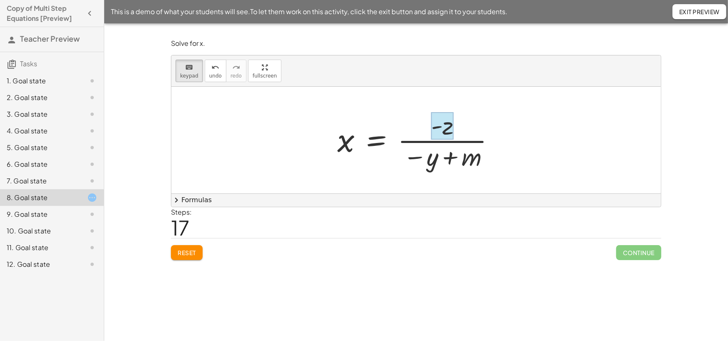
drag, startPoint x: 404, startPoint y: 120, endPoint x: 446, endPoint y: 128, distance: 42.3
click at [376, 141] on div "x = z · · ( + m − y ) -" at bounding box center [376, 141] width 0 height 0
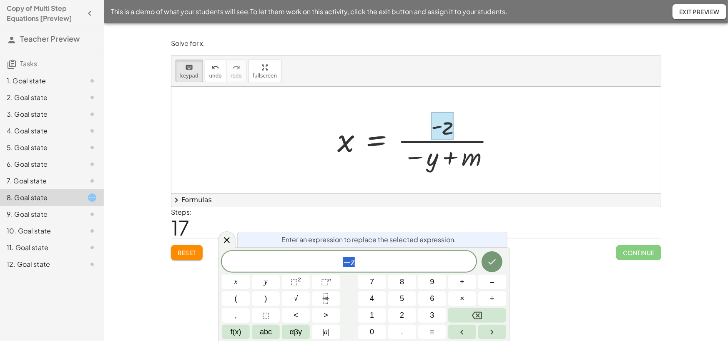
click at [470, 157] on div at bounding box center [419, 140] width 173 height 64
click at [225, 238] on icon at bounding box center [227, 240] width 10 height 10
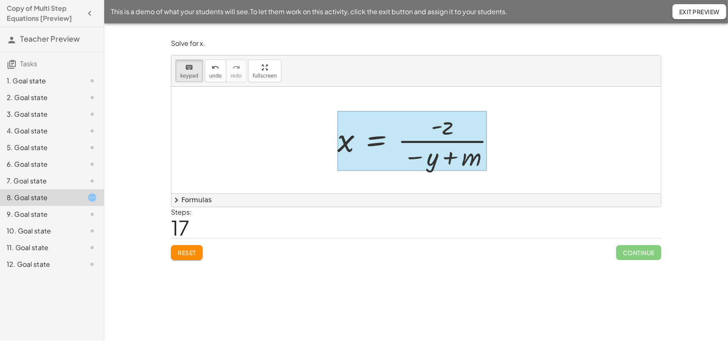
click at [385, 142] on div at bounding box center [412, 141] width 150 height 60
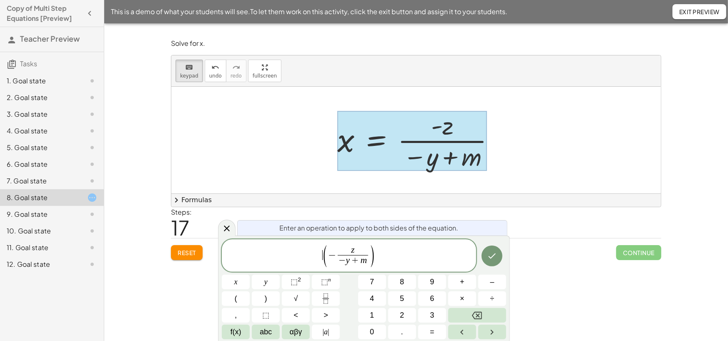
drag, startPoint x: 324, startPoint y: 260, endPoint x: 330, endPoint y: 260, distance: 6.3
click at [323, 260] on span "(" at bounding box center [325, 256] width 6 height 24
click at [490, 255] on icon "Done" at bounding box center [492, 256] width 10 height 10
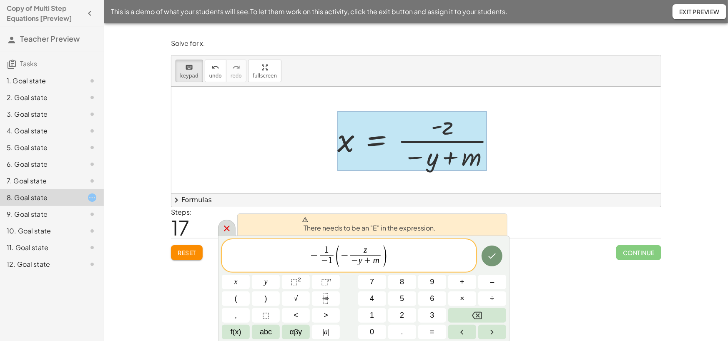
click at [225, 228] on icon at bounding box center [227, 228] width 10 height 10
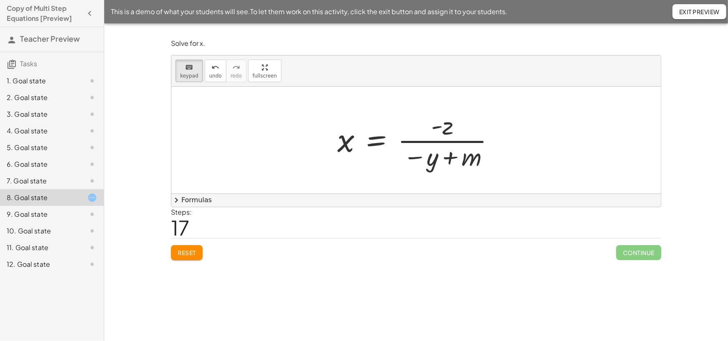
click at [403, 145] on div at bounding box center [419, 140] width 173 height 64
click at [184, 256] on span "Reset" at bounding box center [187, 253] width 18 height 8
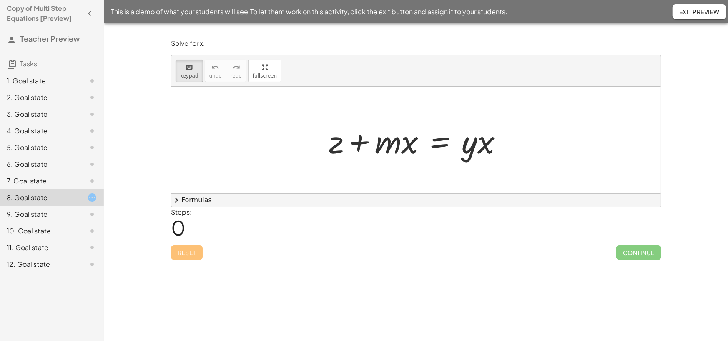
drag, startPoint x: 375, startPoint y: 152, endPoint x: 502, endPoint y: 149, distance: 127.5
click at [188, 73] on icon "keyboard" at bounding box center [189, 68] width 8 height 10
click at [193, 77] on span "keypad" at bounding box center [189, 76] width 18 height 6
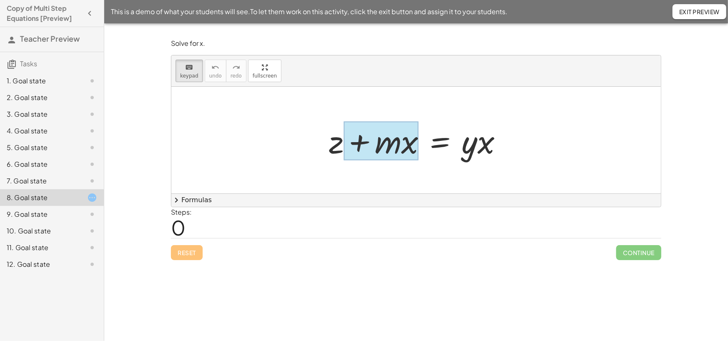
click at [390, 141] on div at bounding box center [380, 141] width 75 height 39
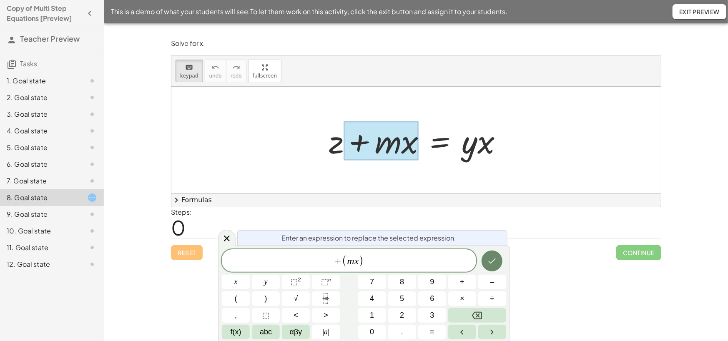
click at [491, 255] on button "Done" at bounding box center [491, 260] width 21 height 21
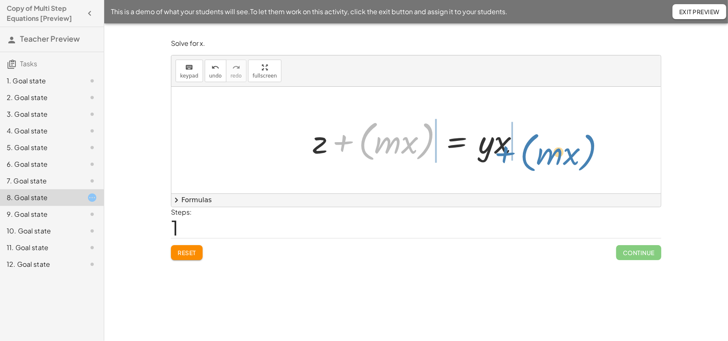
drag, startPoint x: 368, startPoint y: 158, endPoint x: 529, endPoint y: 169, distance: 162.1
click at [529, 166] on div "+ z + · m · x = · y · x + ( · m · x ) + z = · y · x + ( · m · x )" at bounding box center [416, 140] width 232 height 52
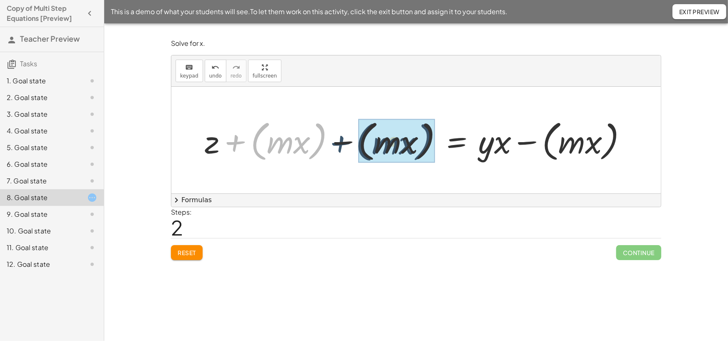
drag, startPoint x: 253, startPoint y: 148, endPoint x: 362, endPoint y: 148, distance: 108.8
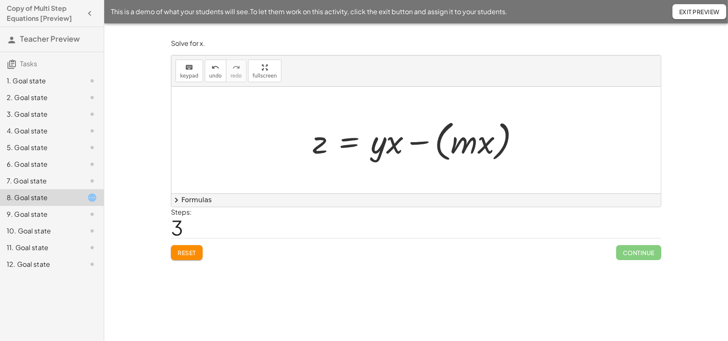
click at [440, 156] on div at bounding box center [418, 140] width 221 height 48
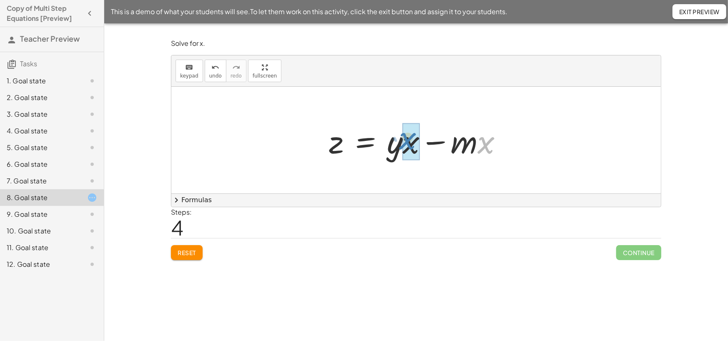
drag, startPoint x: 484, startPoint y: 149, endPoint x: 406, endPoint y: 145, distance: 78.5
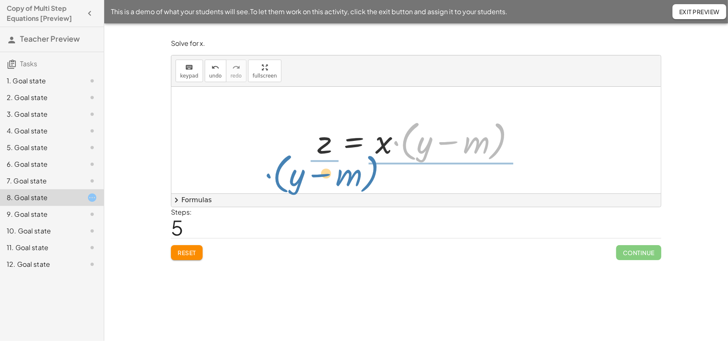
drag, startPoint x: 407, startPoint y: 155, endPoint x: 280, endPoint y: 187, distance: 131.6
click at [280, 187] on div "+ z + · m · x = · y · x + z + ( · m · x ) = · y · x + z + ( · m · x ) − ( · m ·…" at bounding box center [415, 140] width 489 height 107
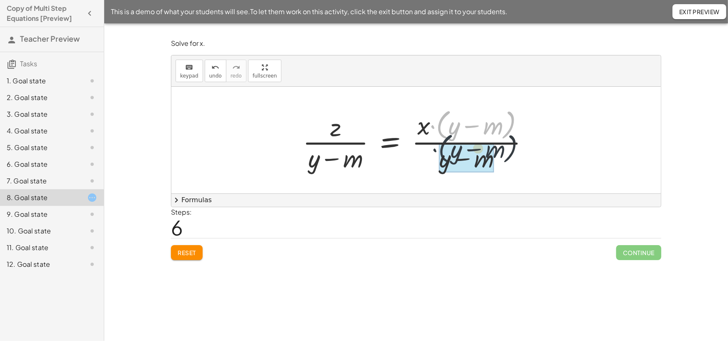
drag, startPoint x: 441, startPoint y: 139, endPoint x: 443, endPoint y: 165, distance: 25.9
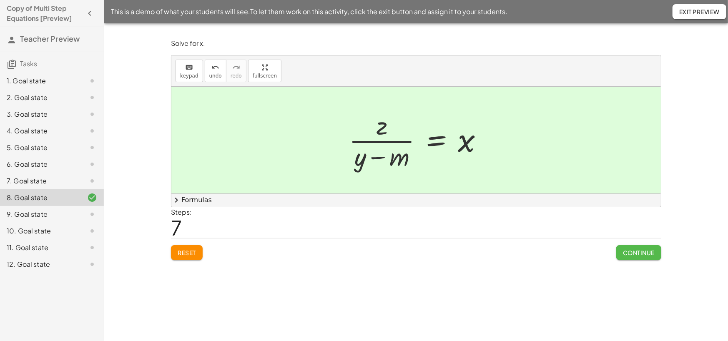
click at [633, 256] on span "Continue" at bounding box center [639, 253] width 32 height 8
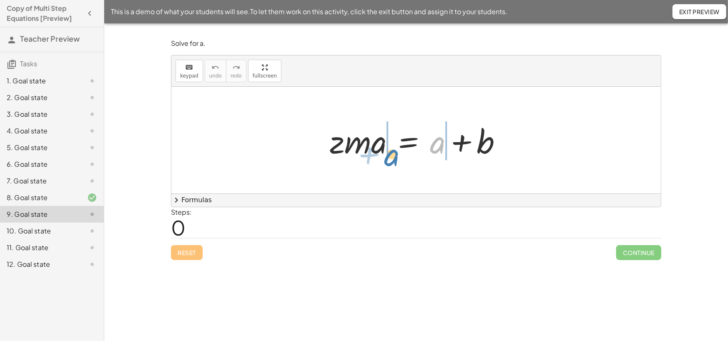
drag, startPoint x: 438, startPoint y: 146, endPoint x: 392, endPoint y: 159, distance: 47.5
click at [392, 159] on div at bounding box center [418, 140] width 187 height 43
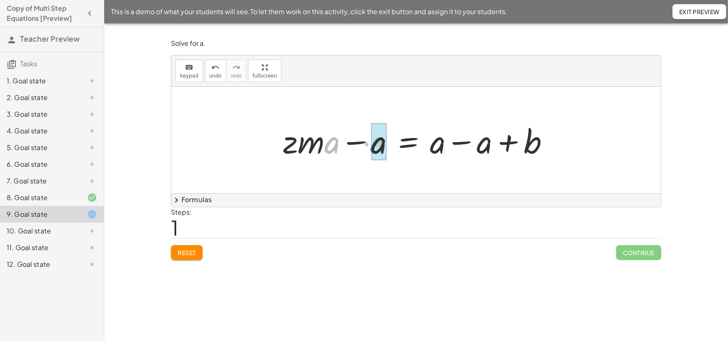
drag, startPoint x: 330, startPoint y: 153, endPoint x: 376, endPoint y: 153, distance: 46.3
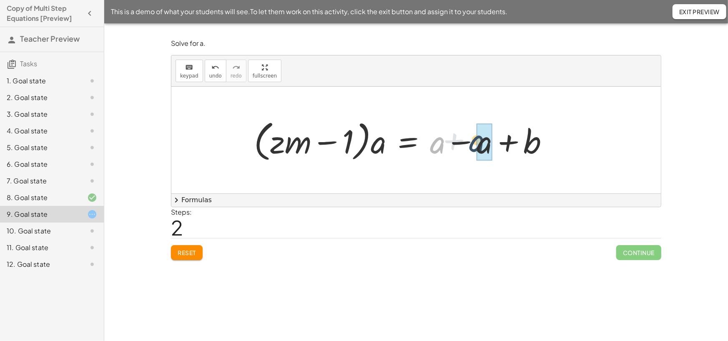
drag, startPoint x: 435, startPoint y: 153, endPoint x: 476, endPoint y: 152, distance: 41.7
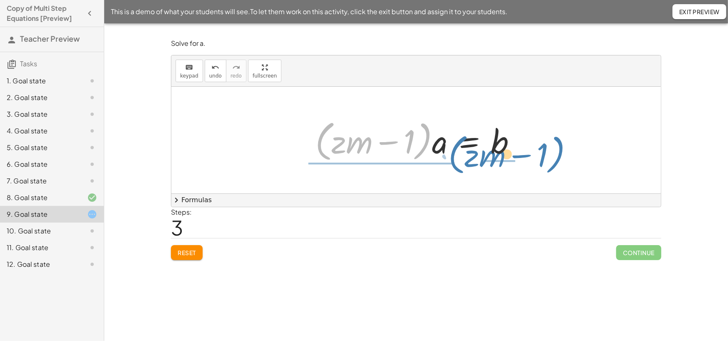
drag, startPoint x: 322, startPoint y: 158, endPoint x: 454, endPoint y: 171, distance: 133.2
click at [454, 171] on div "· z · m · a = + a + b + · z · m · a − a = + a − a + b · ( + · z · m − 1 ) · a =…" at bounding box center [415, 140] width 489 height 107
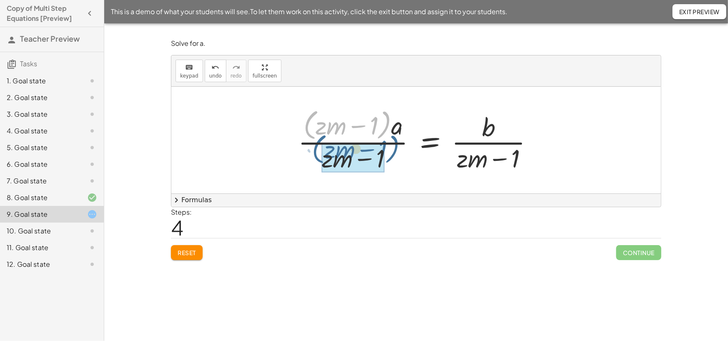
drag, startPoint x: 308, startPoint y: 136, endPoint x: 317, endPoint y: 160, distance: 25.7
click at [317, 160] on div at bounding box center [419, 140] width 250 height 68
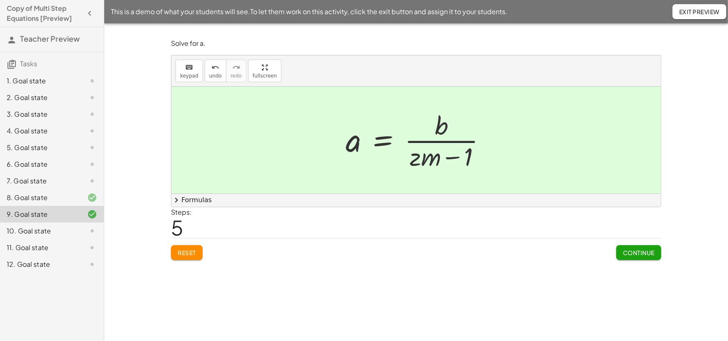
click at [623, 256] on span "Continue" at bounding box center [639, 253] width 32 height 8
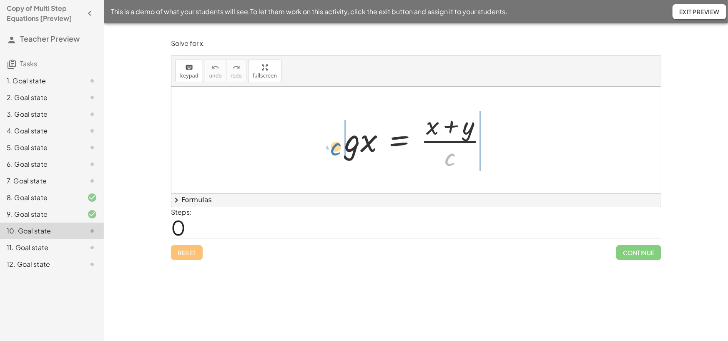
drag, startPoint x: 450, startPoint y: 162, endPoint x: 336, endPoint y: 151, distance: 114.7
drag, startPoint x: 448, startPoint y: 166, endPoint x: 478, endPoint y: 154, distance: 32.6
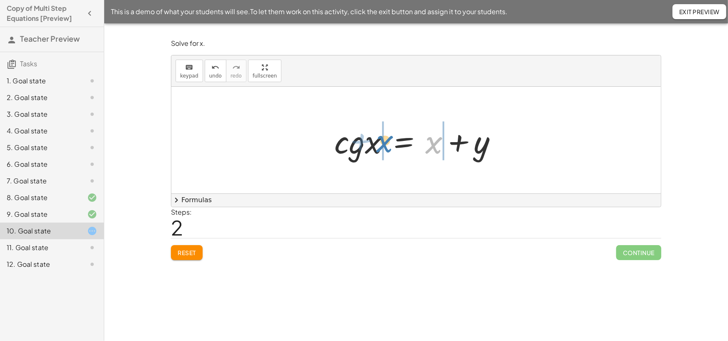
drag, startPoint x: 435, startPoint y: 153, endPoint x: 385, endPoint y: 151, distance: 49.2
click at [385, 151] on div at bounding box center [419, 140] width 178 height 43
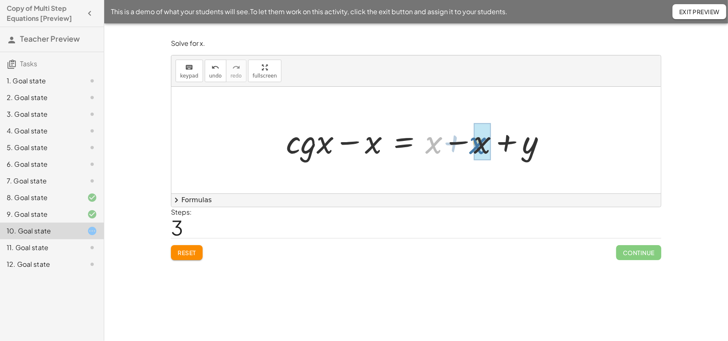
drag, startPoint x: 434, startPoint y: 148, endPoint x: 478, endPoint y: 148, distance: 44.2
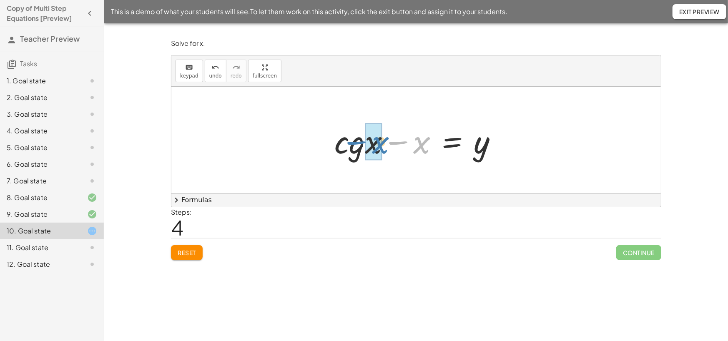
drag, startPoint x: 420, startPoint y: 148, endPoint x: 377, endPoint y: 148, distance: 42.5
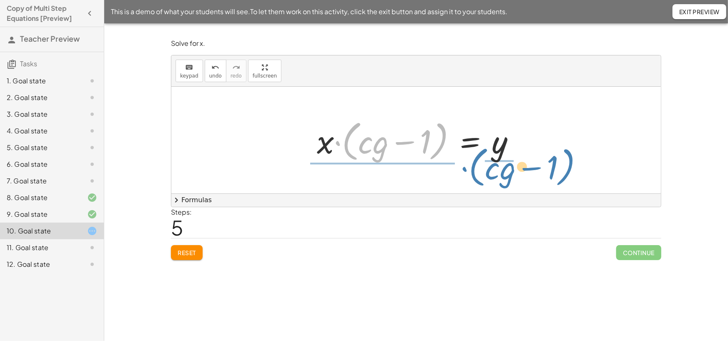
drag, startPoint x: 350, startPoint y: 160, endPoint x: 477, endPoint y: 185, distance: 129.3
click at [477, 185] on div "· g · x = · ( + x + y ) · c · c · g · x = · · ( + x + y ) · c · c · c · g · x =…" at bounding box center [415, 140] width 489 height 107
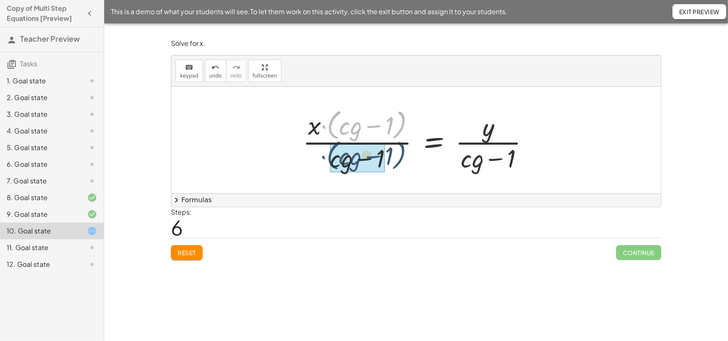
drag, startPoint x: 334, startPoint y: 140, endPoint x: 334, endPoint y: 171, distance: 31.3
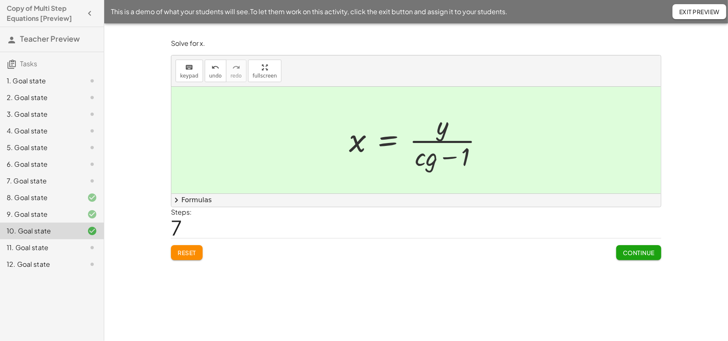
click at [638, 256] on span "Continue" at bounding box center [639, 253] width 32 height 8
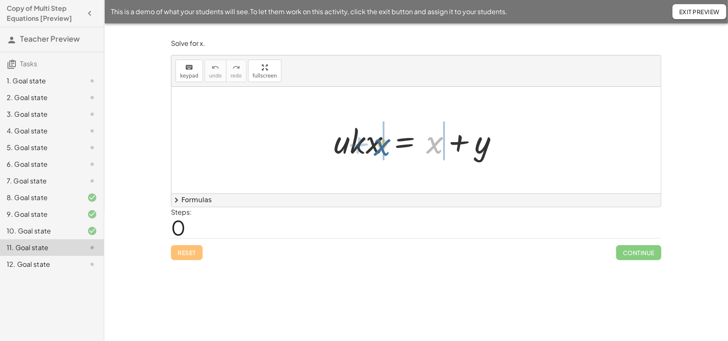
drag, startPoint x: 432, startPoint y: 149, endPoint x: 380, endPoint y: 151, distance: 52.5
click at [380, 151] on div at bounding box center [419, 140] width 179 height 43
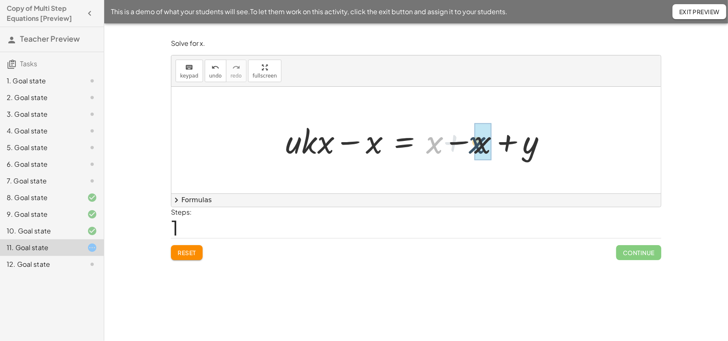
drag, startPoint x: 432, startPoint y: 149, endPoint x: 478, endPoint y: 149, distance: 45.4
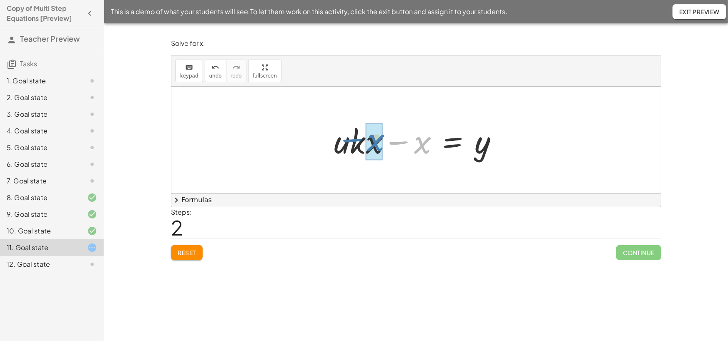
drag, startPoint x: 421, startPoint y: 149, endPoint x: 375, endPoint y: 147, distance: 46.7
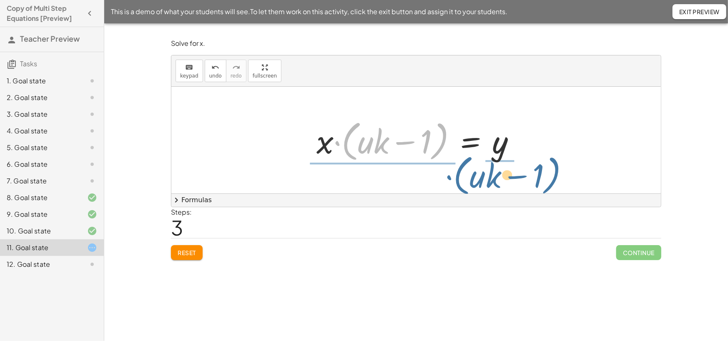
drag, startPoint x: 348, startPoint y: 155, endPoint x: 460, endPoint y: 189, distance: 117.4
click at [460, 189] on div "· u · k · x = + x + y + · u · k · x − x = + x − x + y + · u · k · x − x = + 0 +…" at bounding box center [415, 140] width 489 height 107
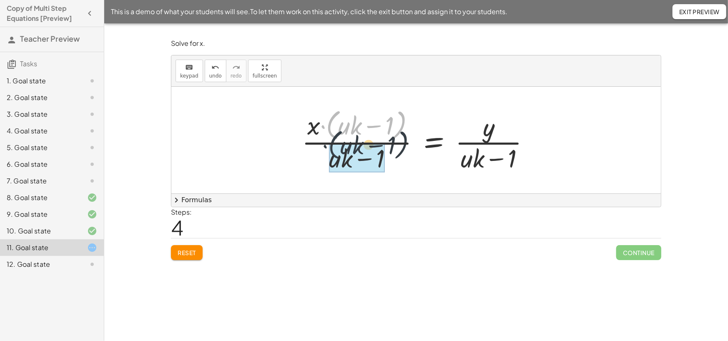
drag, startPoint x: 333, startPoint y: 143, endPoint x: 333, endPoint y: 164, distance: 20.9
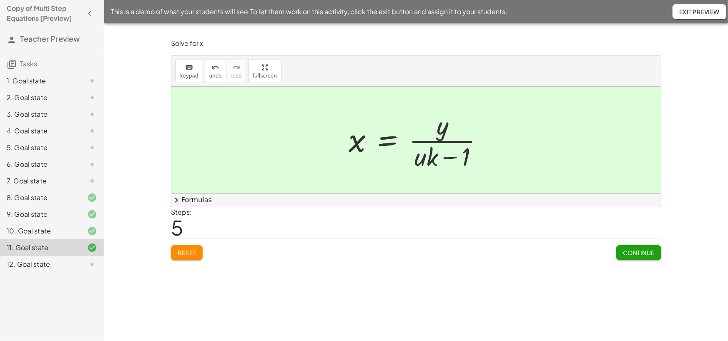
click at [647, 256] on span "Continue" at bounding box center [639, 253] width 32 height 8
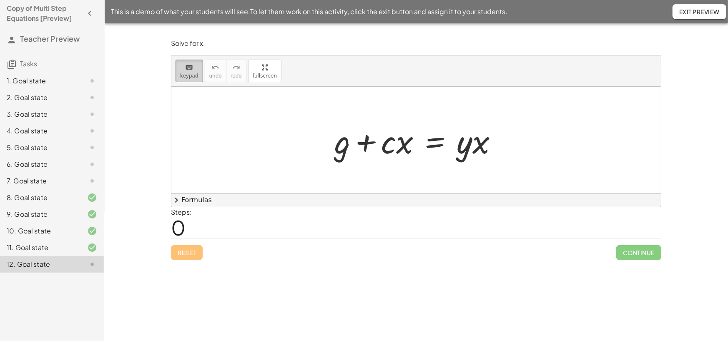
click at [190, 76] on span "keypad" at bounding box center [189, 76] width 18 height 6
click at [470, 148] on div at bounding box center [472, 141] width 33 height 39
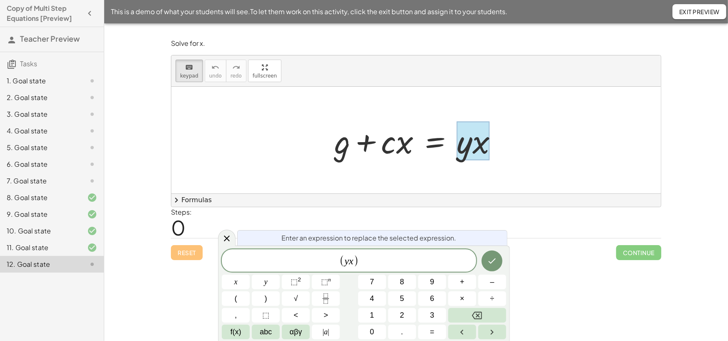
drag, startPoint x: 476, startPoint y: 143, endPoint x: 442, endPoint y: 152, distance: 35.6
click at [435, 141] on div "+ g + · c · x = · y · x" at bounding box center [435, 141] width 0 height 0
click at [492, 257] on icon "Done" at bounding box center [492, 261] width 10 height 10
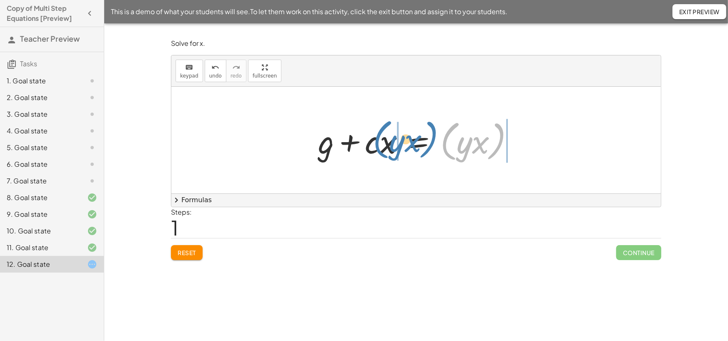
drag, startPoint x: 465, startPoint y: 158, endPoint x: 398, endPoint y: 156, distance: 67.5
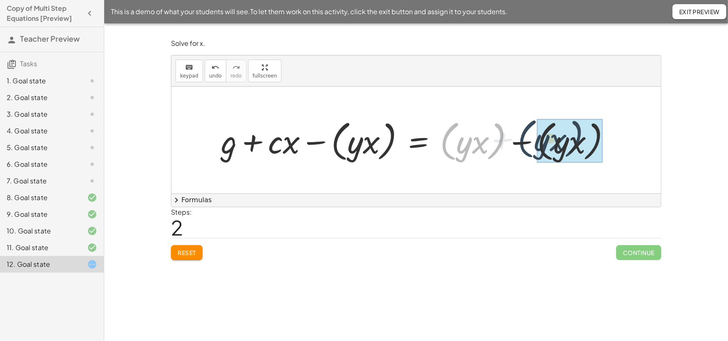
drag, startPoint x: 443, startPoint y: 152, endPoint x: 525, endPoint y: 150, distance: 81.7
click at [525, 150] on div at bounding box center [419, 140] width 405 height 48
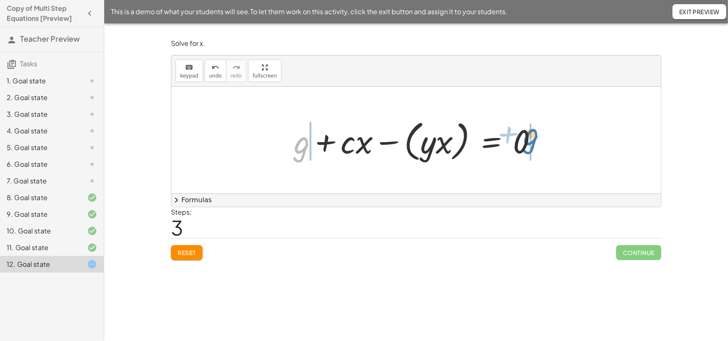
drag, startPoint x: 300, startPoint y: 157, endPoint x: 530, endPoint y: 148, distance: 229.4
drag, startPoint x: 250, startPoint y: 151, endPoint x: 293, endPoint y: 152, distance: 42.5
click at [293, 152] on div at bounding box center [403, 140] width 320 height 48
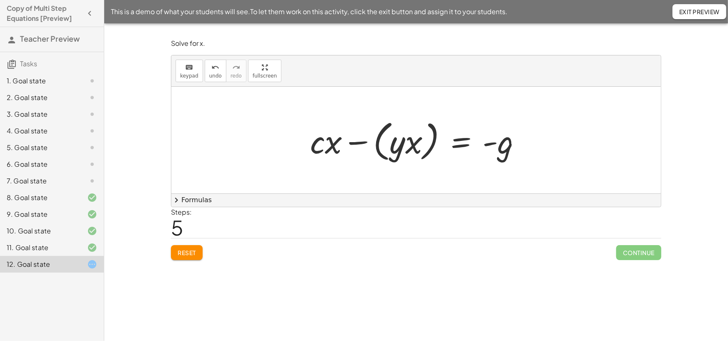
click at [380, 161] on div at bounding box center [419, 140] width 226 height 48
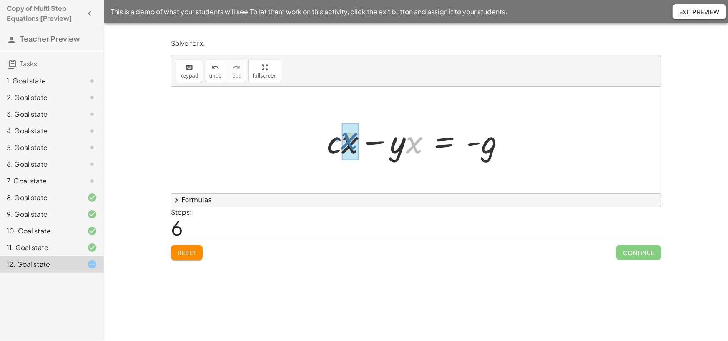
drag, startPoint x: 418, startPoint y: 147, endPoint x: 353, endPoint y: 143, distance: 65.1
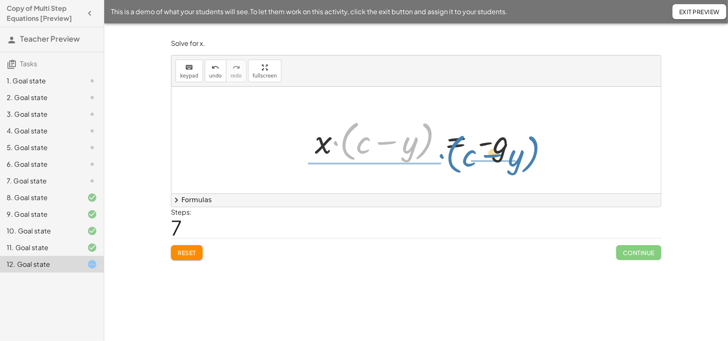
drag, startPoint x: 350, startPoint y: 161, endPoint x: 456, endPoint y: 174, distance: 106.6
click at [456, 174] on div "+ g + · c · x = · y · x + g + · c · x = ( · y · x ) + g + · c · x − ( · y · x )…" at bounding box center [415, 140] width 489 height 107
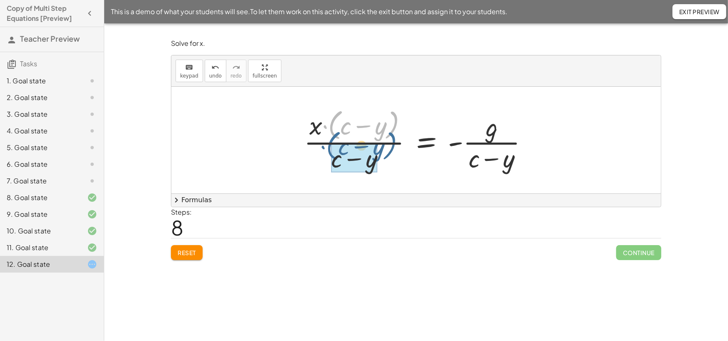
drag, startPoint x: 338, startPoint y: 142, endPoint x: 336, endPoint y: 163, distance: 20.9
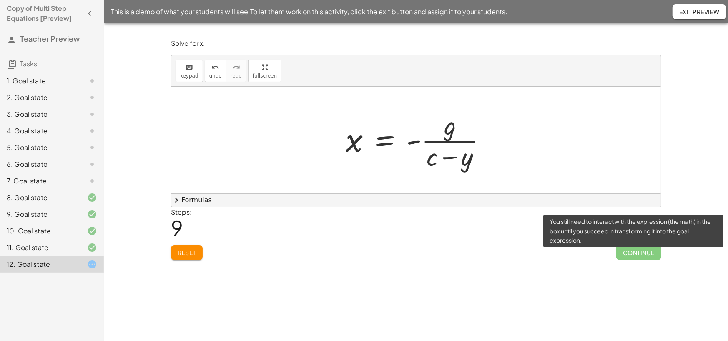
click at [616, 260] on span "Continue" at bounding box center [638, 252] width 45 height 15
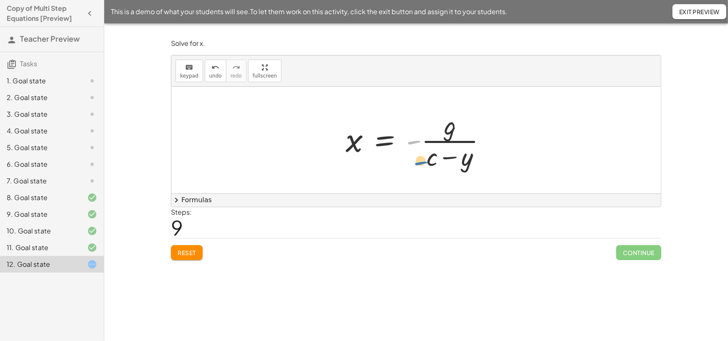
drag, startPoint x: 415, startPoint y: 145, endPoint x: 422, endPoint y: 165, distance: 20.8
click at [422, 165] on div at bounding box center [419, 140] width 156 height 64
drag, startPoint x: 414, startPoint y: 146, endPoint x: 443, endPoint y: 169, distance: 37.2
click at [443, 169] on div at bounding box center [419, 140] width 156 height 64
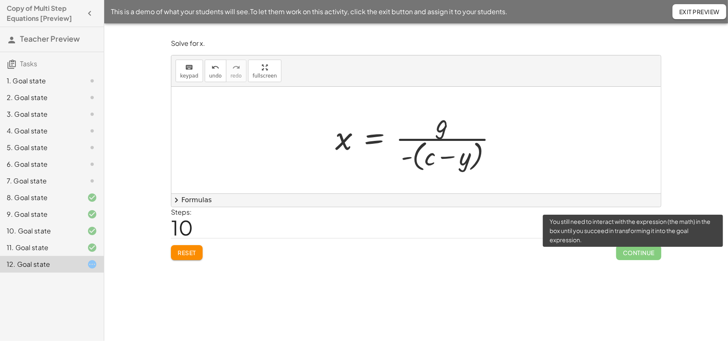
click at [631, 260] on span "Continue" at bounding box center [638, 252] width 45 height 15
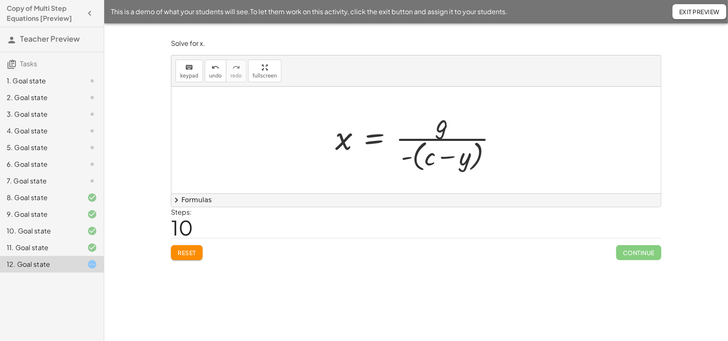
click at [416, 167] on div at bounding box center [419, 140] width 177 height 68
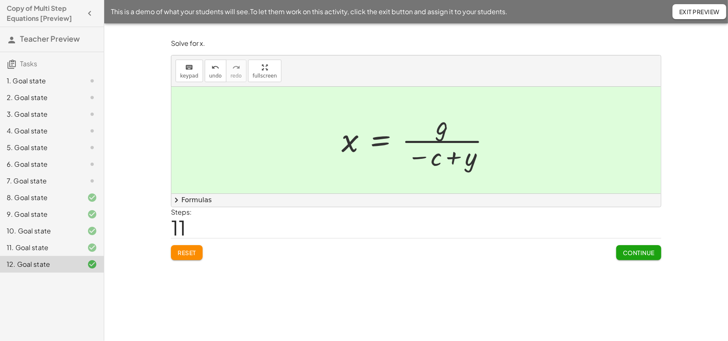
click at [628, 256] on span "Continue" at bounding box center [639, 253] width 32 height 8
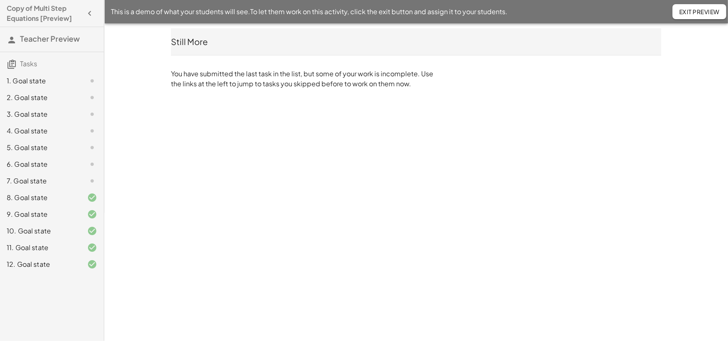
click at [696, 8] on span "Exit Preview" at bounding box center [699, 12] width 40 height 8
